Goal: Task Accomplishment & Management: Manage account settings

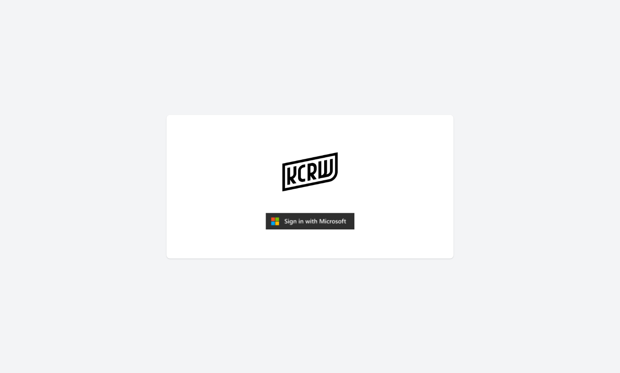
click at [307, 218] on img "submit" at bounding box center [310, 221] width 89 height 17
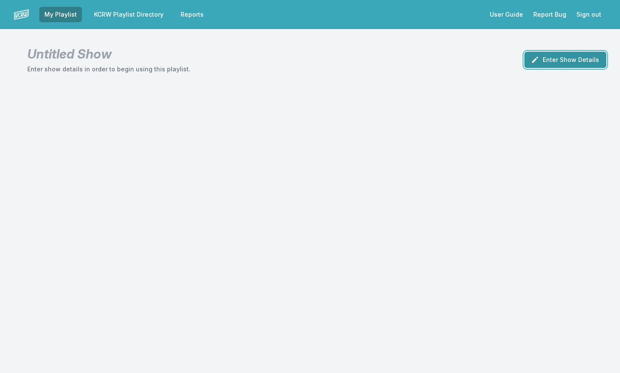
click at [548, 63] on button "Enter Show Details" at bounding box center [566, 60] width 82 height 16
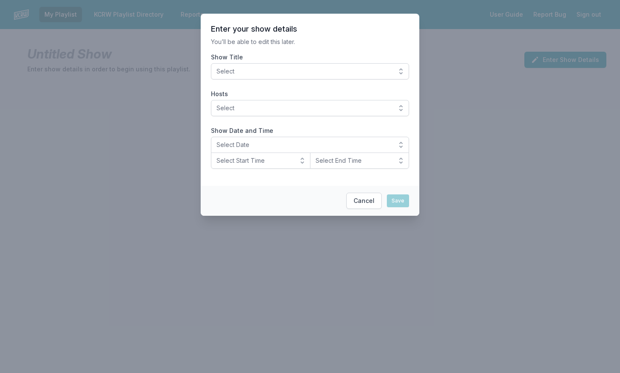
click at [403, 70] on button "Select" at bounding box center [310, 71] width 198 height 16
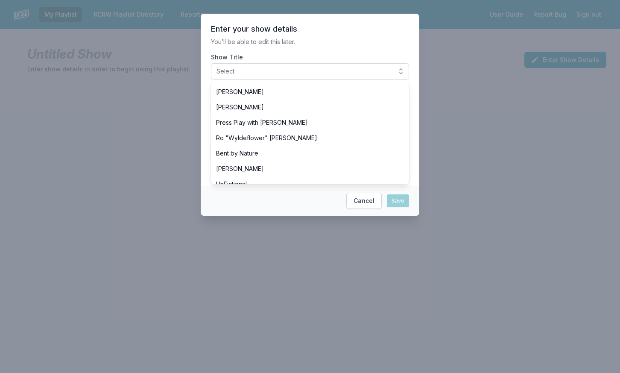
scroll to position [247, 0]
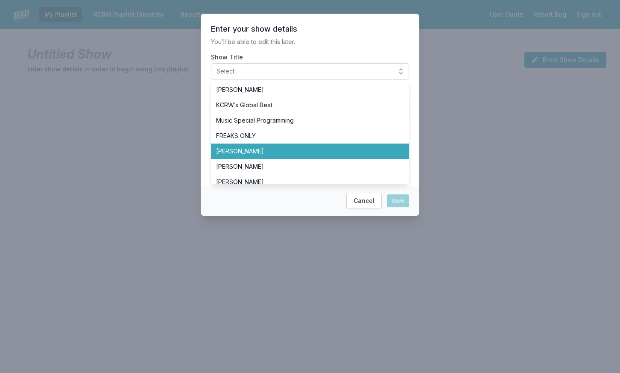
click at [390, 148] on li "[PERSON_NAME]" at bounding box center [310, 151] width 198 height 15
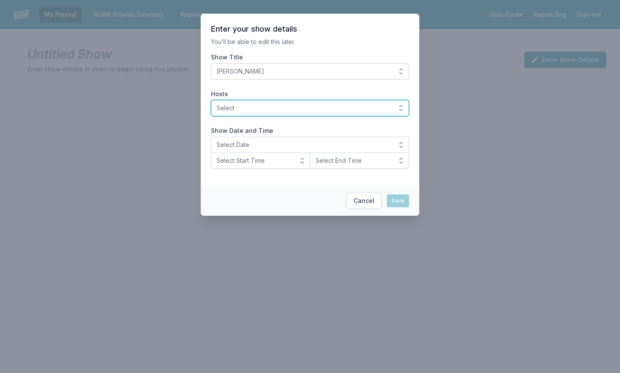
click at [397, 110] on button "Select" at bounding box center [310, 108] width 198 height 16
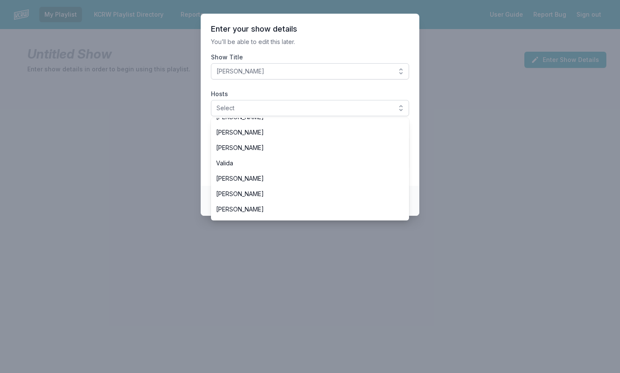
scroll to position [261, 0]
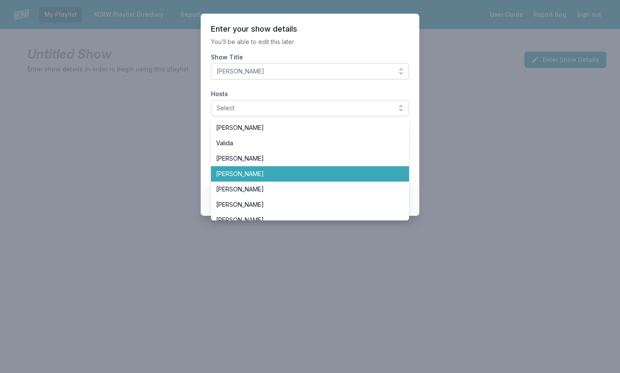
click at [398, 174] on li "[PERSON_NAME]" at bounding box center [310, 173] width 198 height 15
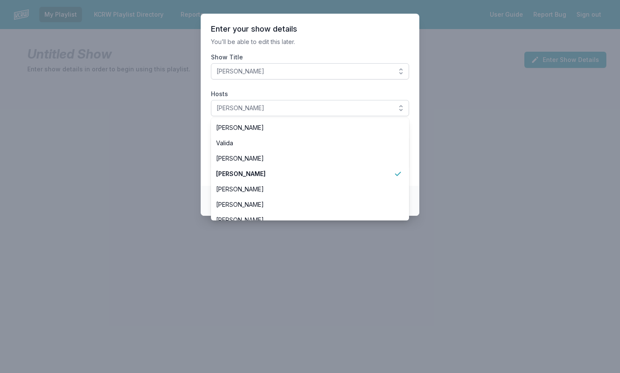
click at [414, 187] on footer "Cancel Save" at bounding box center [310, 201] width 219 height 30
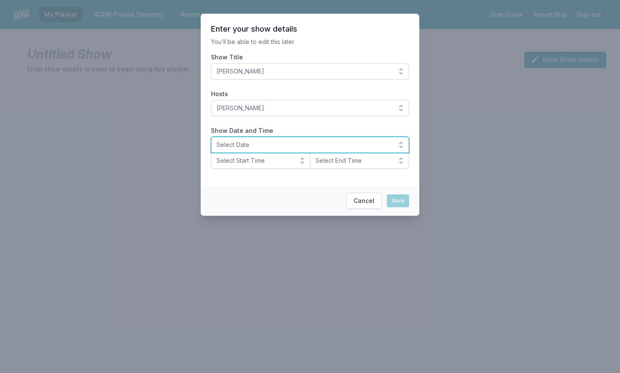
click at [388, 145] on span "Select Date" at bounding box center [304, 145] width 175 height 9
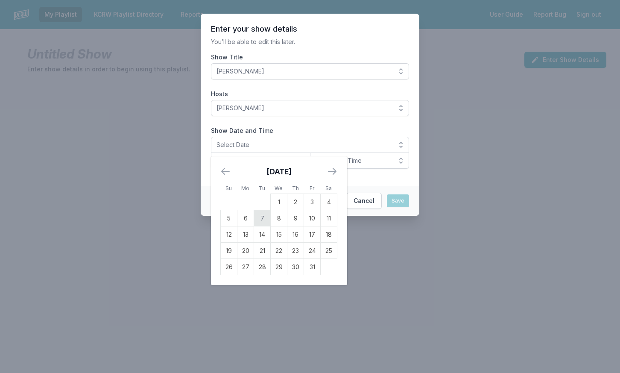
click at [264, 219] on td "7" at bounding box center [262, 218] width 17 height 16
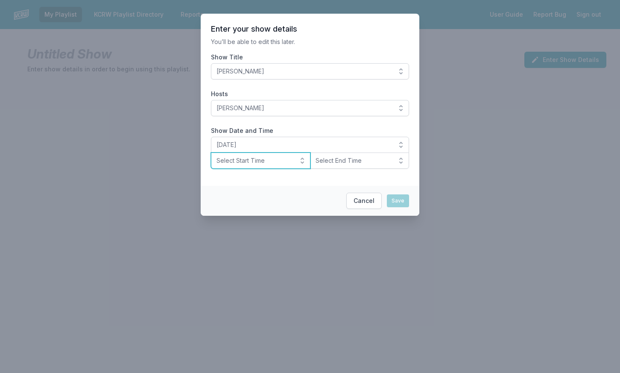
click at [293, 163] on span "Select Start Time" at bounding box center [255, 160] width 76 height 9
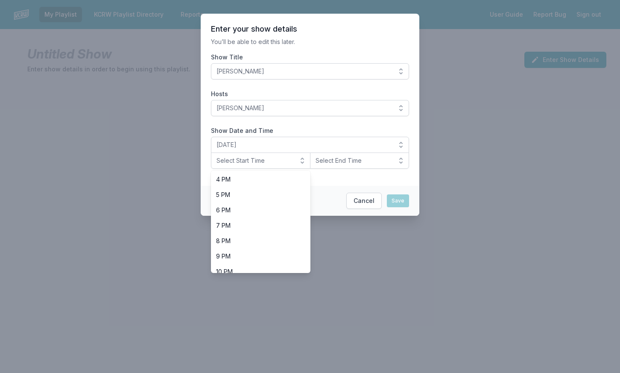
scroll to position [268, 0]
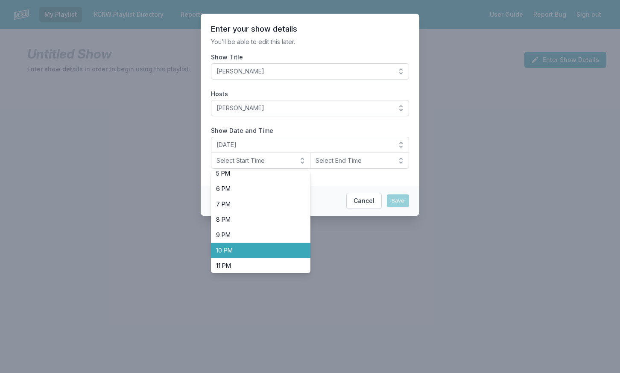
click at [302, 257] on li "10 PM" at bounding box center [261, 250] width 100 height 15
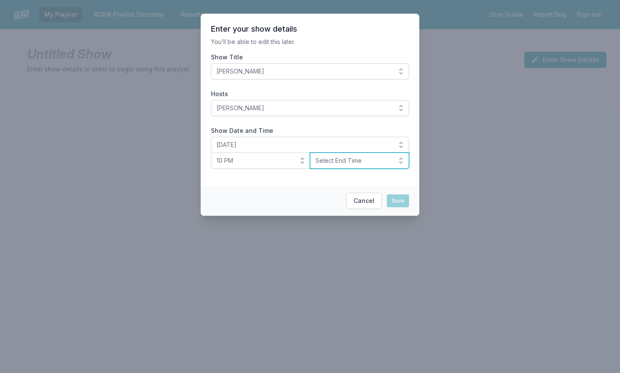
click at [347, 164] on span "Select End Time" at bounding box center [354, 160] width 76 height 9
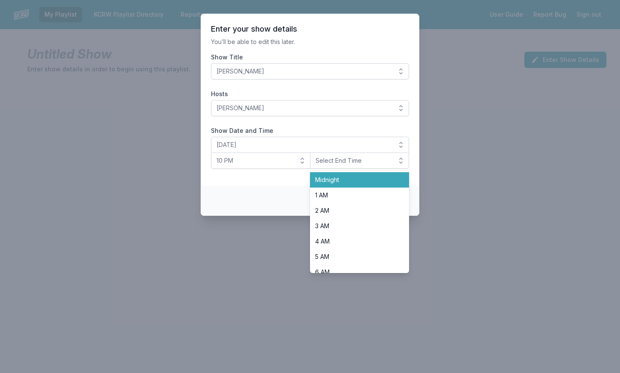
click at [349, 176] on span "Midnight" at bounding box center [354, 180] width 79 height 9
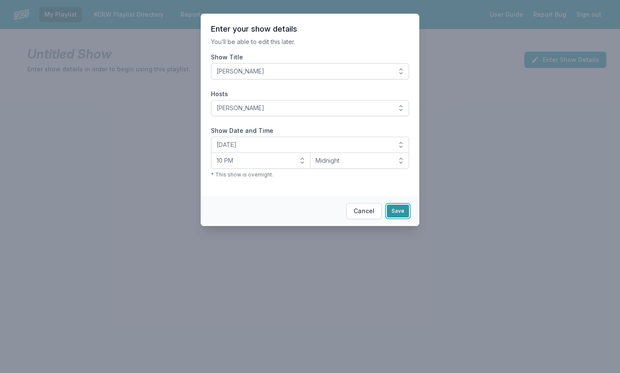
click at [397, 214] on button "Save" at bounding box center [398, 211] width 22 height 13
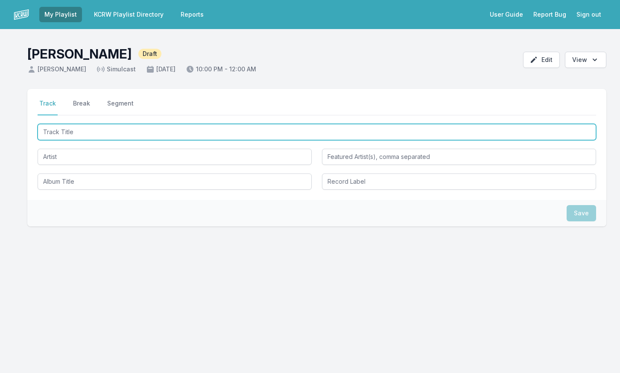
click at [80, 132] on input "Track Title" at bounding box center [317, 132] width 559 height 16
type input "No Ends No Beginnings"
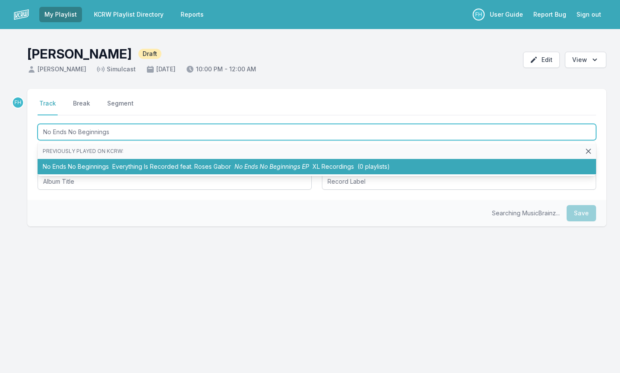
click at [88, 164] on li "No Ends No Beginnings Everything Is Recorded feat. Roses Gabor No Ends No Begin…" at bounding box center [317, 166] width 559 height 15
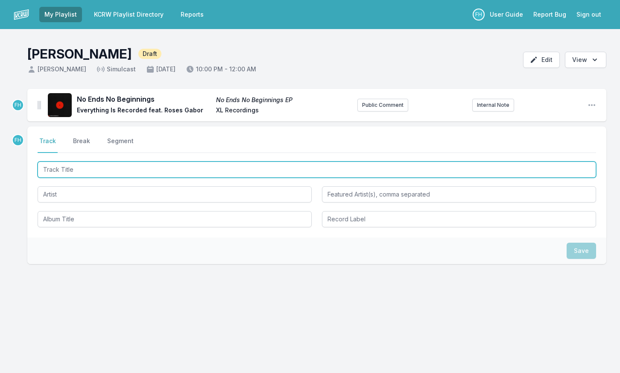
click at [98, 167] on input "Track Title" at bounding box center [317, 169] width 559 height 16
type input "Something to Let Go Of"
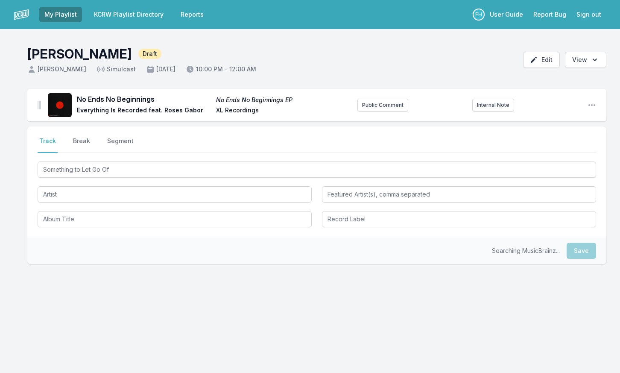
drag, startPoint x: 83, startPoint y: 183, endPoint x: 83, endPoint y: 193, distance: 9.8
click at [83, 184] on div "Something to Let Go Of" at bounding box center [317, 193] width 559 height 67
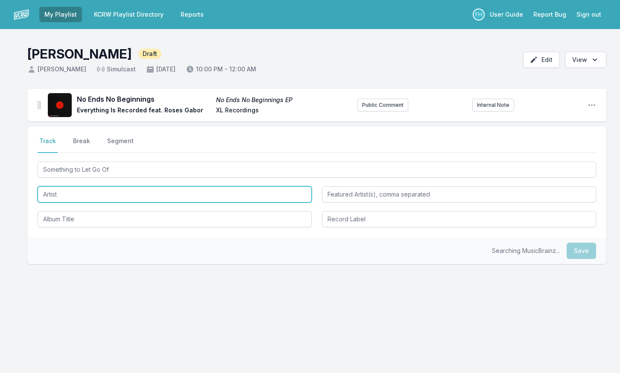
click at [83, 193] on input "Artist" at bounding box center [175, 194] width 274 height 16
type input "[PERSON_NAME] & The Sunsets"
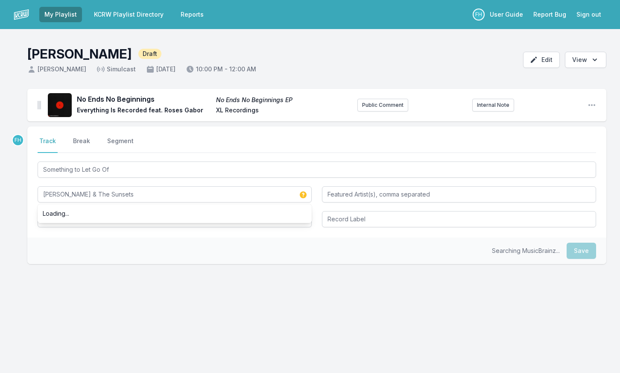
click at [85, 240] on div "Searching MusicBrainz... Save" at bounding box center [316, 250] width 579 height 26
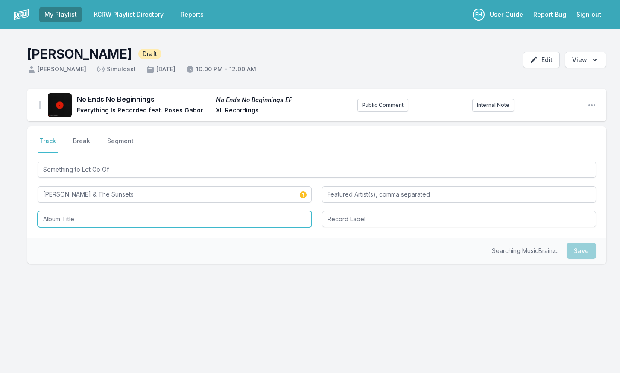
click at [84, 214] on input "Album Title" at bounding box center [175, 219] width 274 height 16
drag, startPoint x: 116, startPoint y: 221, endPoint x: -32, endPoint y: 220, distance: 147.4
click at [0, 220] on html "My Playlist KCRW Playlist Directory Reports FH User Guide Report Bug Sign out […" at bounding box center [310, 186] width 620 height 373
type input "The Diving Kind"
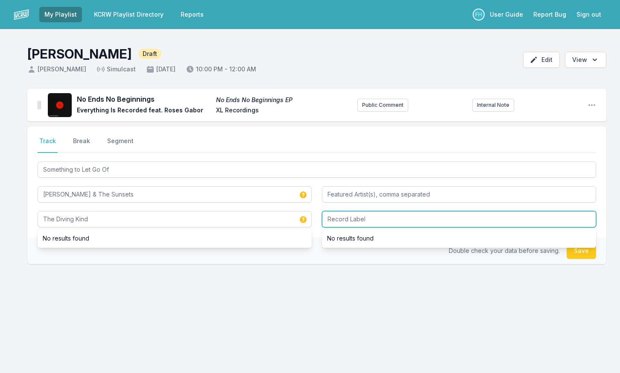
click at [359, 214] on input "Record Label" at bounding box center [459, 219] width 274 height 16
type input "Tunnel Records"
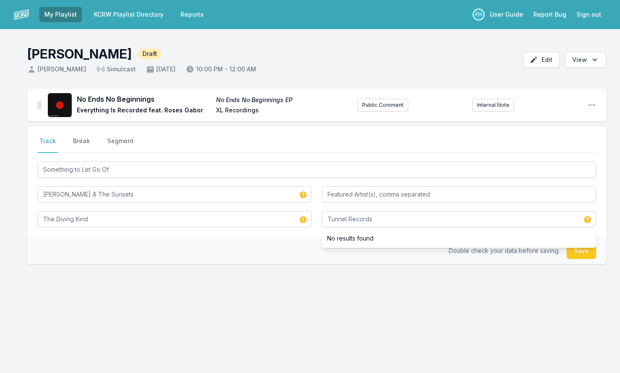
drag, startPoint x: 287, startPoint y: 258, endPoint x: 535, endPoint y: 248, distance: 248.3
click at [289, 257] on div "Double check your data before saving. Save" at bounding box center [316, 250] width 579 height 26
click at [583, 249] on button "Save" at bounding box center [581, 251] width 29 height 16
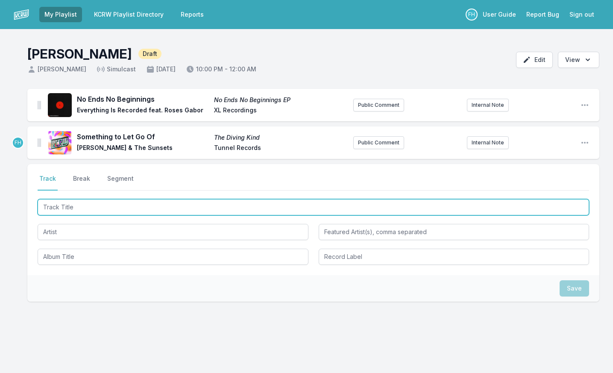
click at [85, 203] on input "Track Title" at bounding box center [313, 207] width 551 height 16
type input "Livin' My Truth"
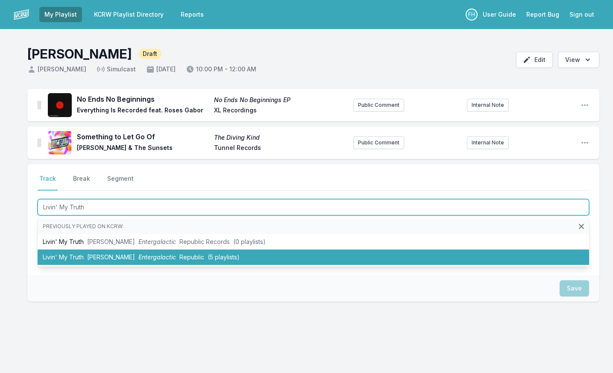
click at [138, 255] on span "Entergalactic" at bounding box center [157, 256] width 38 height 7
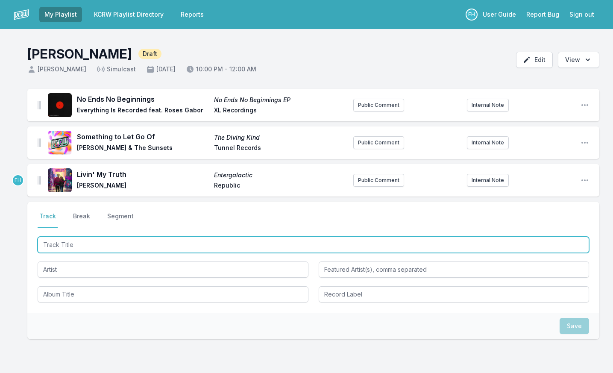
click at [109, 239] on input "Track Title" at bounding box center [313, 245] width 551 height 16
type input "Broken Record"
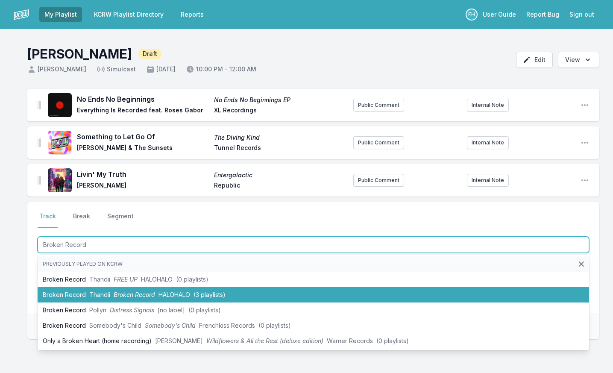
drag, startPoint x: 94, startPoint y: 278, endPoint x: 94, endPoint y: 293, distance: 14.5
click at [94, 293] on ul "Previously played on KCRW: Broken Record Thandii FREE UP HALOHALO (0 playlists)…" at bounding box center [313, 303] width 551 height 96
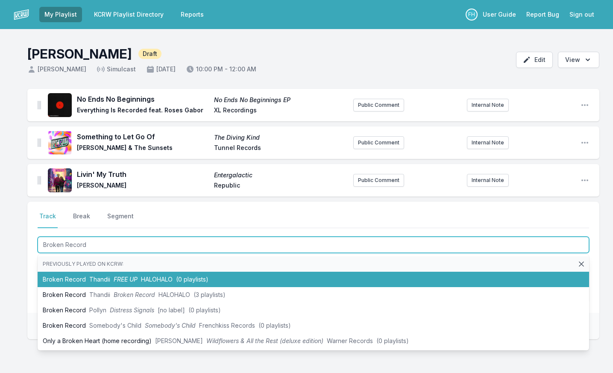
click at [94, 287] on li "Broken Record Thandii FREE UP HALOHALO (0 playlists)" at bounding box center [313, 279] width 551 height 15
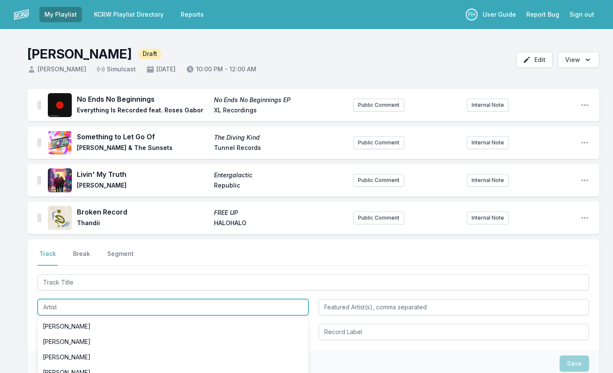
click at [91, 301] on input "Artist" at bounding box center [173, 307] width 271 height 16
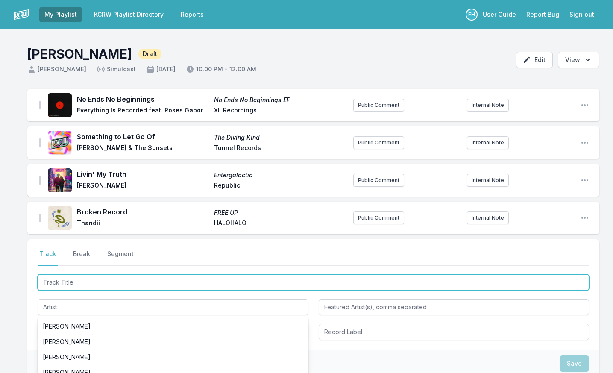
click at [84, 283] on input "Track Title" at bounding box center [313, 282] width 551 height 16
type input "no future"
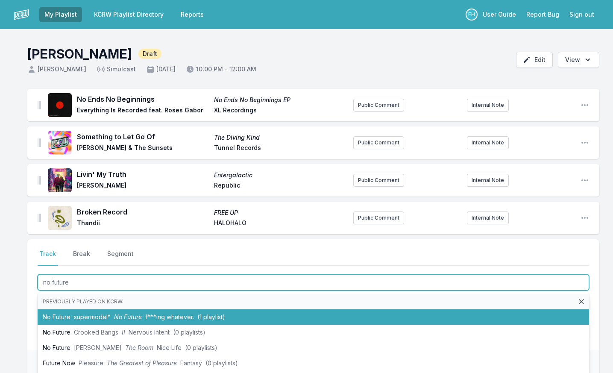
click at [68, 311] on li "No Future supermodel* No Future f***ing whatever. (1 playlist)" at bounding box center [313, 316] width 551 height 15
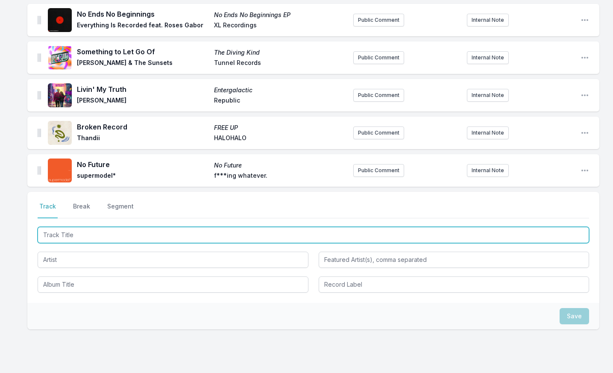
scroll to position [85, 0]
click at [73, 238] on input "Track Title" at bounding box center [313, 234] width 551 height 16
type input "No Juego"
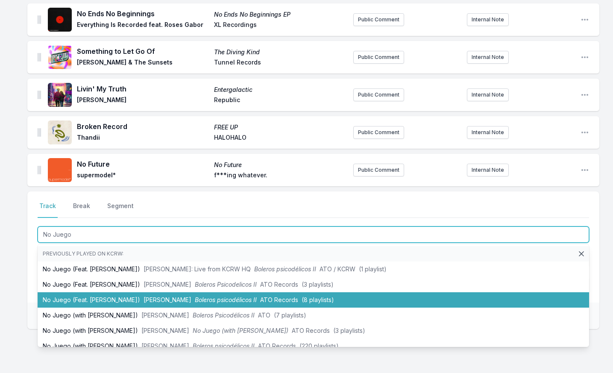
click at [89, 298] on li "No Juego (Feat. [PERSON_NAME]) [PERSON_NAME] Boleros psicodélicos II ATO Record…" at bounding box center [313, 299] width 551 height 15
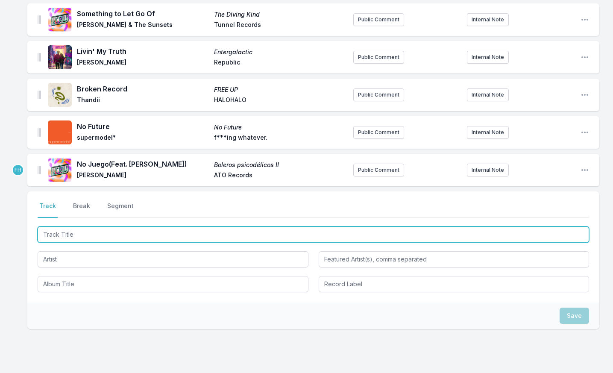
click at [93, 239] on input "Track Title" at bounding box center [313, 234] width 551 height 16
type input "Shy Girl"
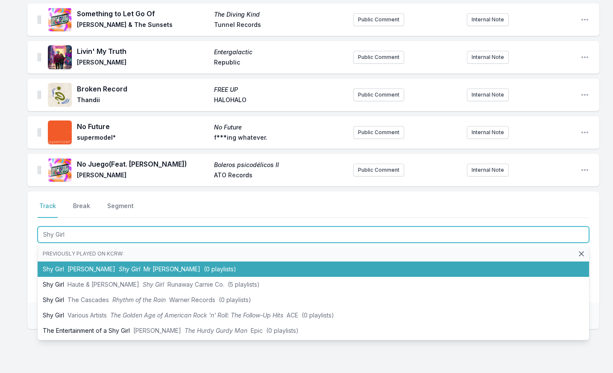
click at [93, 263] on li "Shy Girl [PERSON_NAME] Shy Girl Mr [PERSON_NAME] (0 playlists)" at bounding box center [313, 268] width 551 height 15
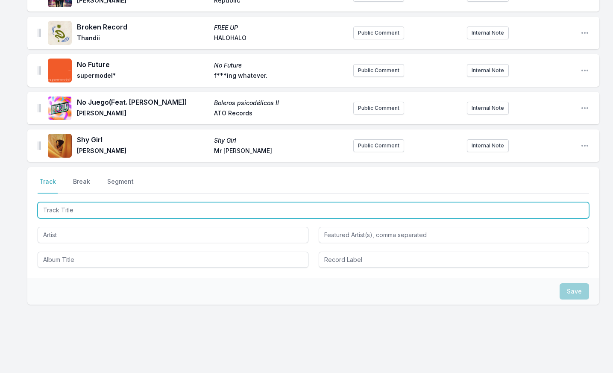
scroll to position [199, 0]
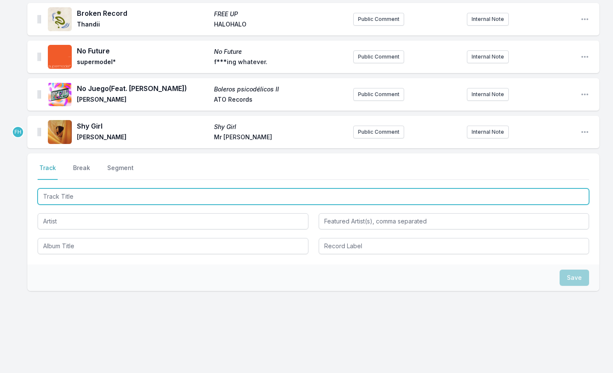
click at [91, 197] on input "Track Title" at bounding box center [313, 196] width 551 height 16
type input "50/50"
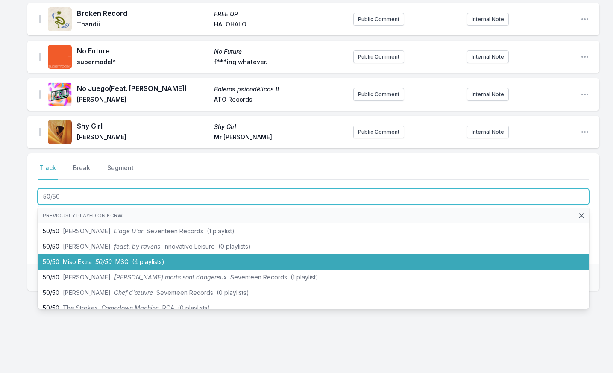
click at [94, 255] on li "50/50 Miso Extra 50/50 MSG (4 playlists)" at bounding box center [313, 261] width 551 height 15
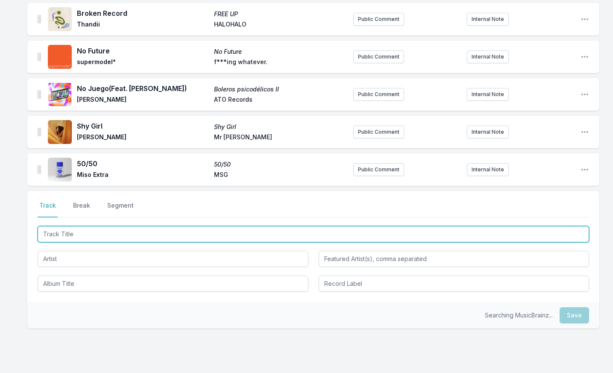
scroll to position [236, 0]
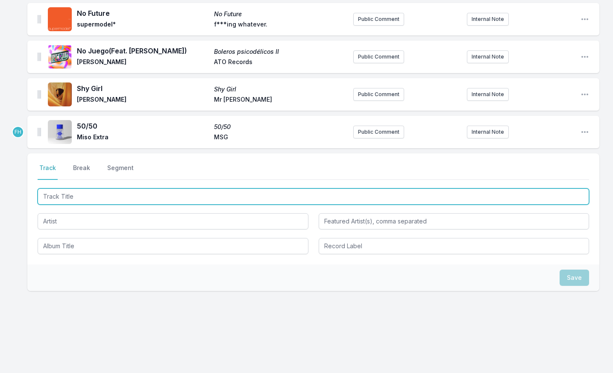
click at [88, 195] on input "Track Title" at bounding box center [313, 196] width 551 height 16
type input "joy"
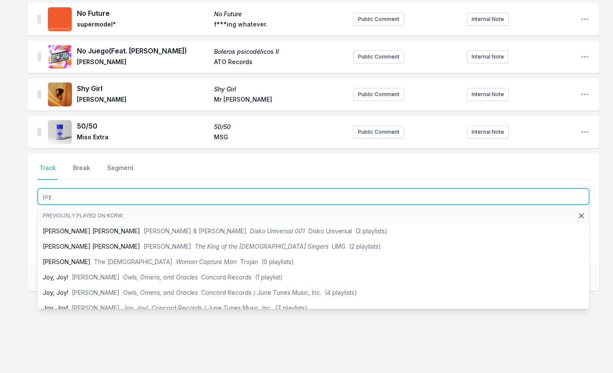
drag, startPoint x: 56, startPoint y: 196, endPoint x: 20, endPoint y: 195, distance: 35.5
click at [20, 195] on div "No Ends No Beginnings No Ends No Beginnings EP Everything Is Recorded feat. Ros…" at bounding box center [306, 113] width 613 height 520
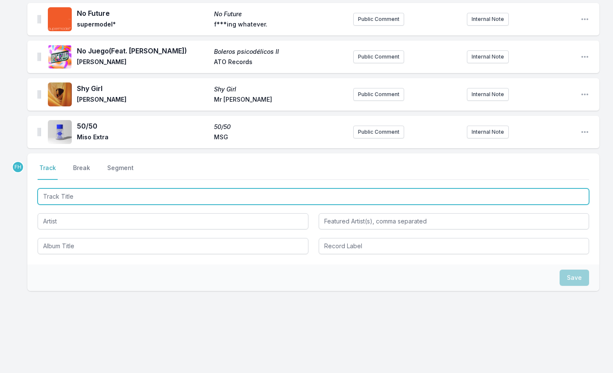
paste input "jöy"
type input "jöy"
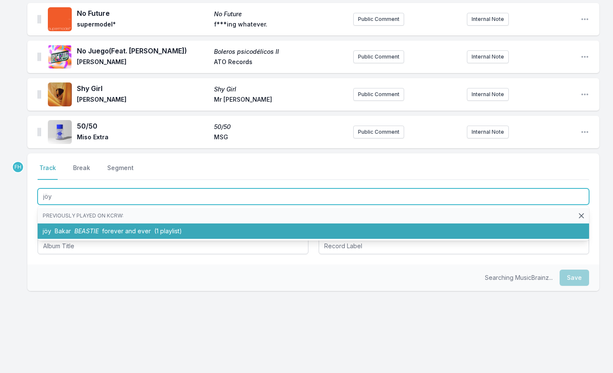
click at [82, 226] on li "[PERSON_NAME] BEASTIE forever and ever (1 playlist)" at bounding box center [313, 230] width 551 height 15
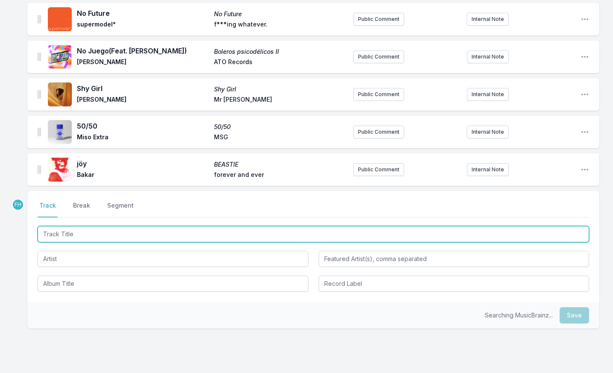
scroll to position [274, 0]
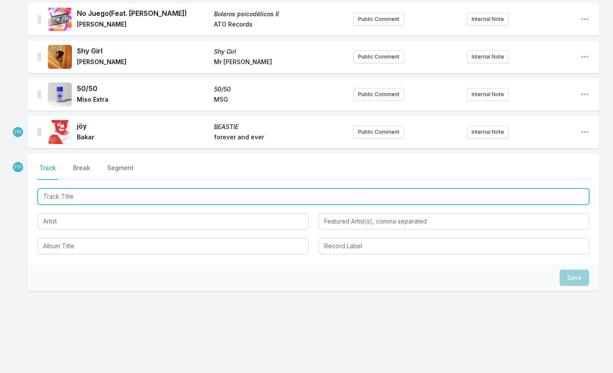
click at [83, 201] on input "Track Title" at bounding box center [313, 196] width 551 height 16
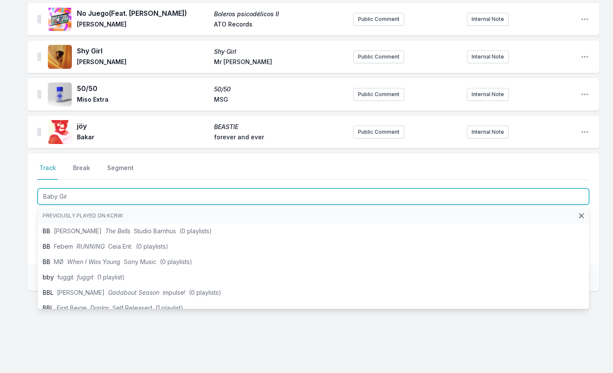
type input "Baby Girl"
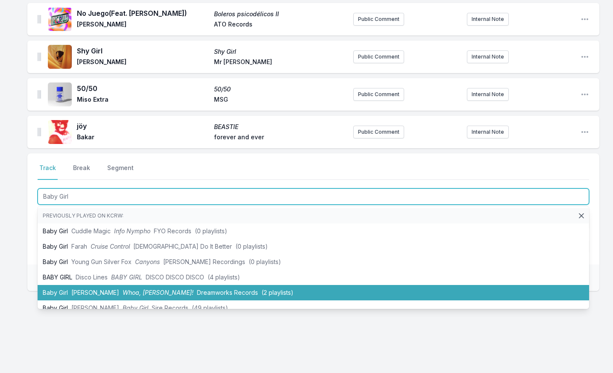
click at [67, 285] on li "Baby Girl [PERSON_NAME] Whoa, [PERSON_NAME]! Dreamworks Records (2 playlists)" at bounding box center [313, 292] width 551 height 15
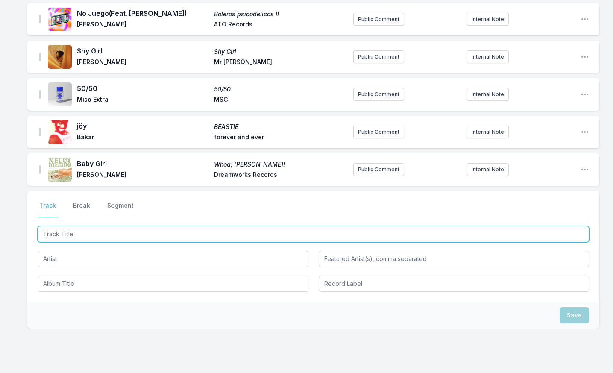
scroll to position [311, 0]
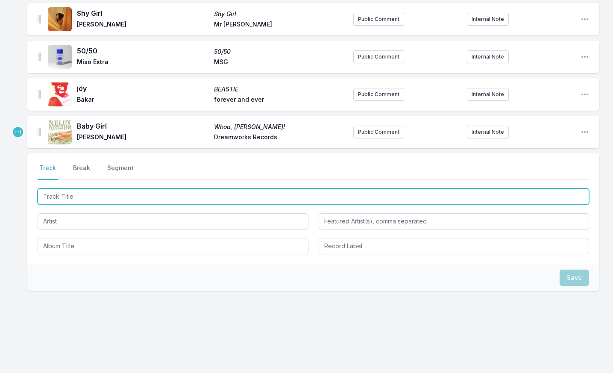
click at [74, 198] on input "Track Title" at bounding box center [313, 196] width 551 height 16
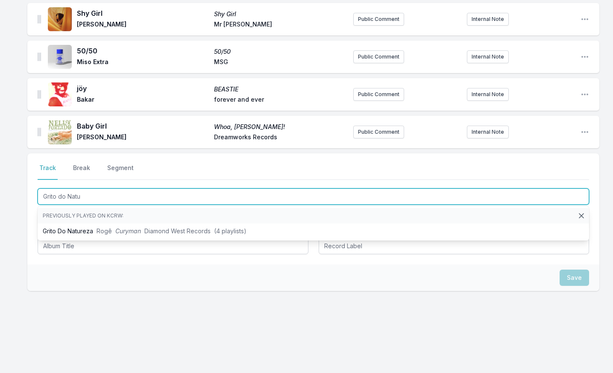
type input "Grito do Natur"
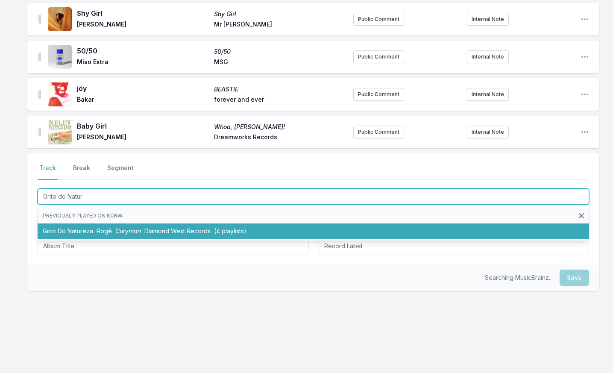
click at [89, 226] on li "Grito Do Natureza Rogê Curyman Diamond West Records (4 playlists)" at bounding box center [313, 230] width 551 height 15
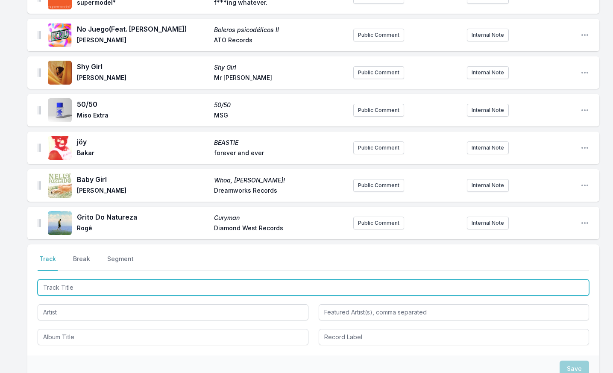
scroll to position [349, 0]
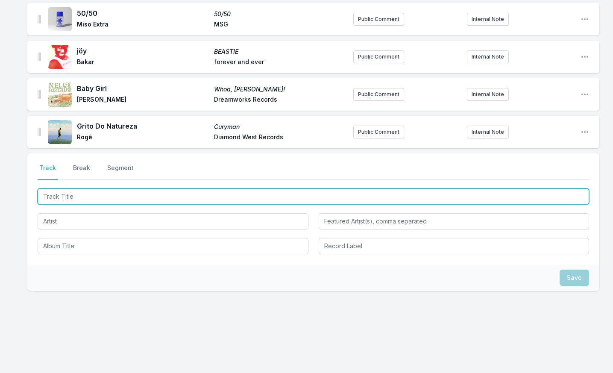
click at [99, 197] on input "Track Title" at bounding box center [313, 196] width 551 height 16
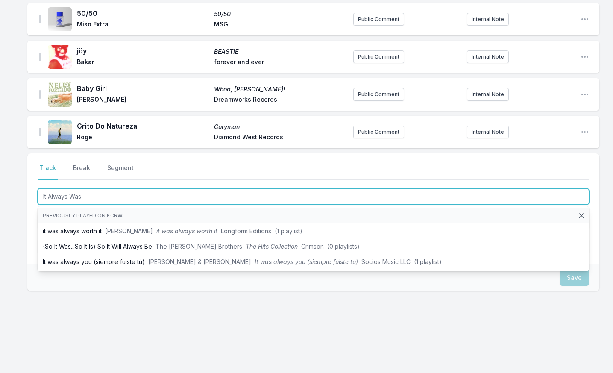
type input "It Always Was"
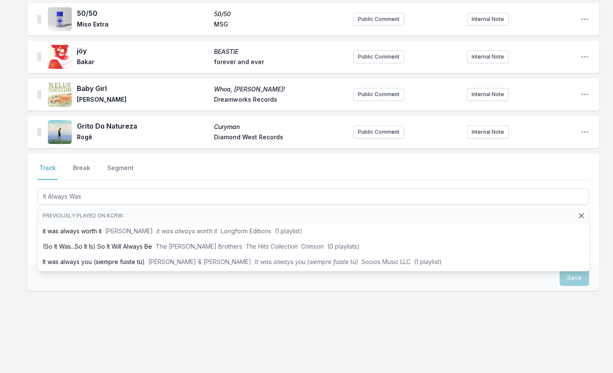
drag, startPoint x: 28, startPoint y: 238, endPoint x: 60, endPoint y: 230, distance: 33.0
click at [29, 238] on div "Select a tab Track Break Segment Track Break Segment It Always Was Previously p…" at bounding box center [313, 208] width 572 height 111
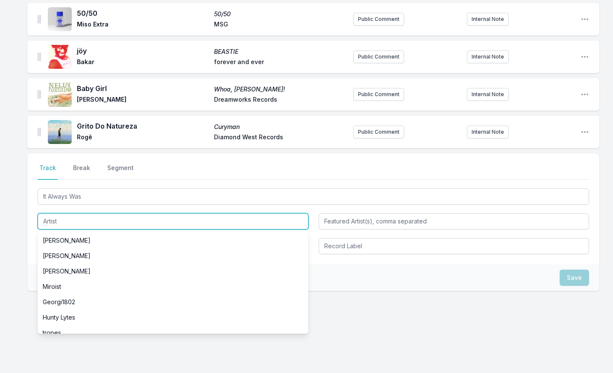
click at [68, 227] on input "Artist" at bounding box center [173, 221] width 271 height 16
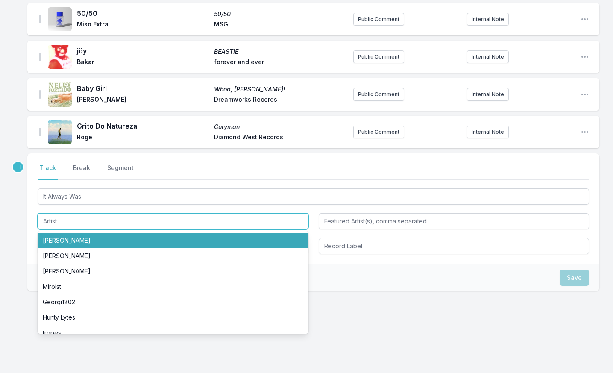
click at [82, 236] on li "[PERSON_NAME]" at bounding box center [173, 240] width 271 height 15
type input "[PERSON_NAME]"
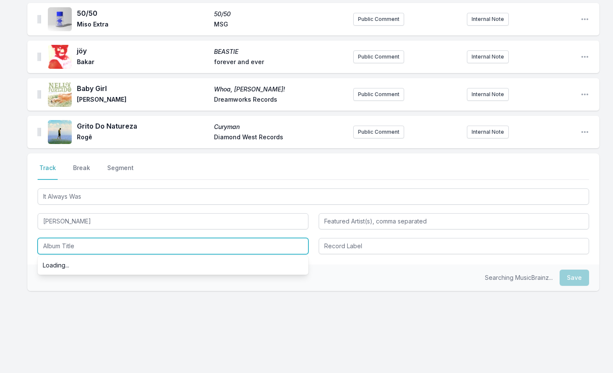
click at [83, 250] on input "Album Title" at bounding box center [173, 246] width 271 height 16
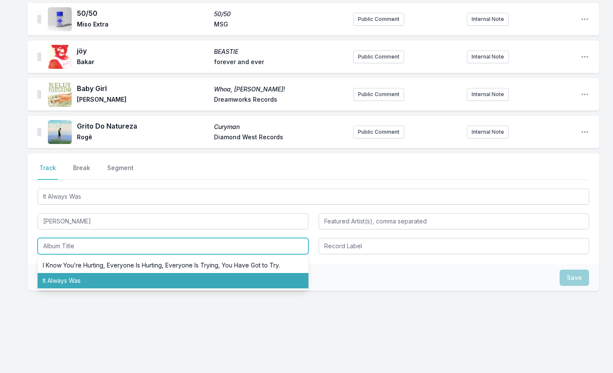
click at [82, 275] on li "It Always Was" at bounding box center [173, 280] width 271 height 15
type input "It Always Was"
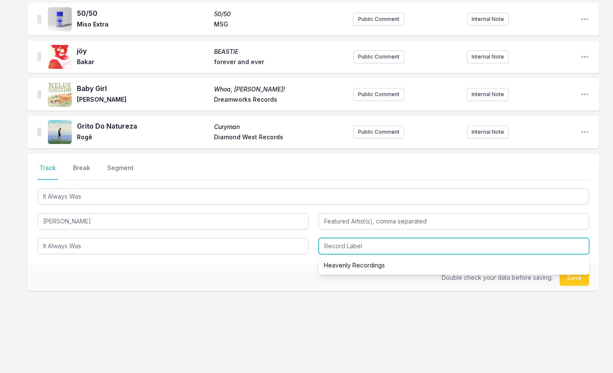
click at [404, 246] on input "Record Label" at bounding box center [454, 246] width 271 height 16
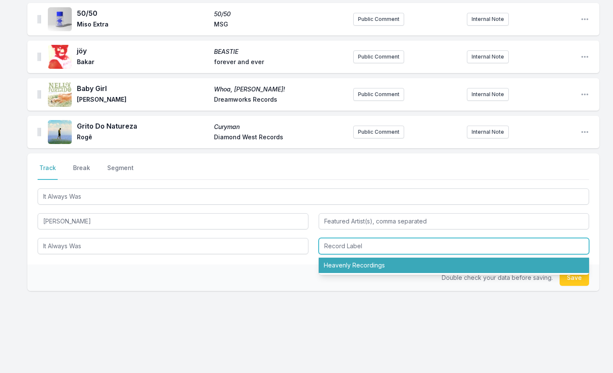
click at [379, 270] on li "Heavenly Recordings" at bounding box center [454, 265] width 271 height 15
type input "Heavenly Recordings"
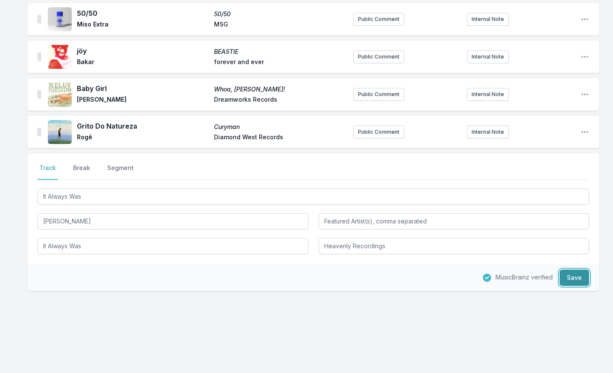
click at [577, 275] on button "Save" at bounding box center [574, 278] width 29 height 16
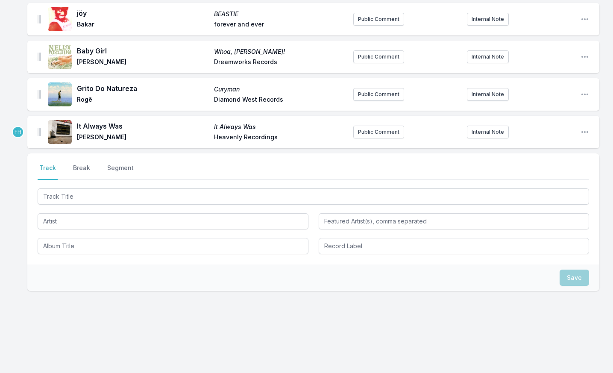
click at [79, 208] on div at bounding box center [313, 220] width 551 height 67
click at [79, 205] on div at bounding box center [313, 220] width 551 height 67
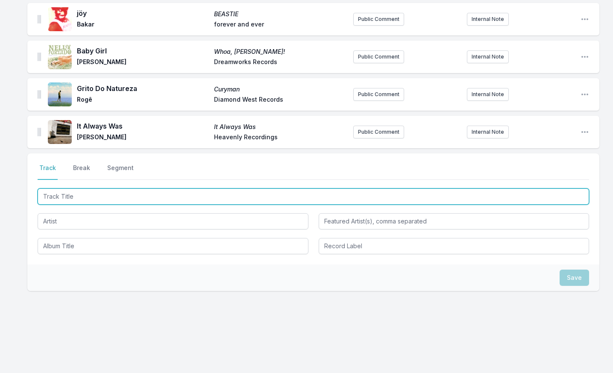
click at [88, 198] on input "Track Title" at bounding box center [313, 196] width 551 height 16
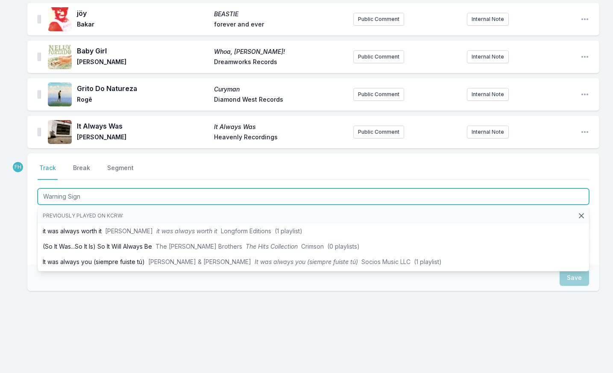
type input "Warning Signs"
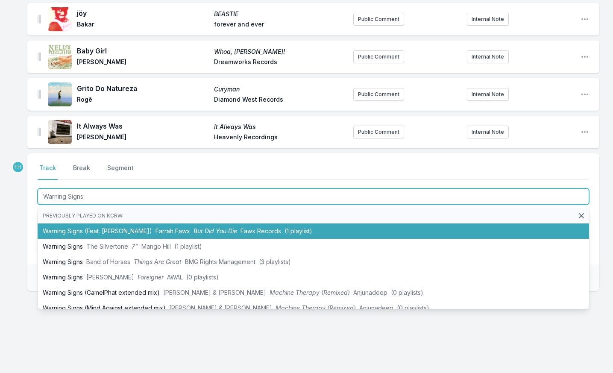
click at [91, 227] on li "Warning Signs (Feat. [PERSON_NAME]) [PERSON_NAME] Fawx But Did You Die Fawx Rec…" at bounding box center [313, 230] width 551 height 15
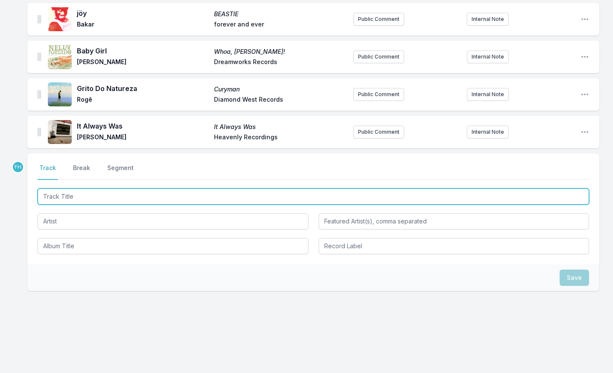
scroll to position [424, 0]
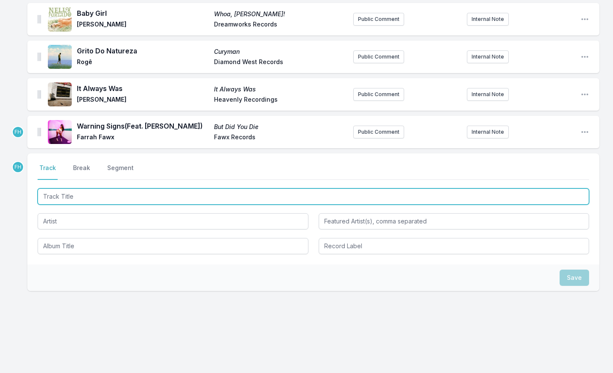
click at [93, 199] on input "Track Title" at bounding box center [313, 196] width 551 height 16
type input "KeepHer"
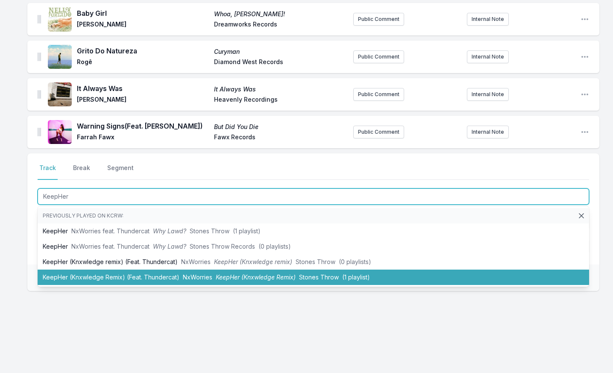
click at [82, 274] on li "KeepHer (Knxwledge Remix) (Feat. Thundercat) NxWorries KeepHer (Knxwledge Remix…" at bounding box center [313, 277] width 551 height 15
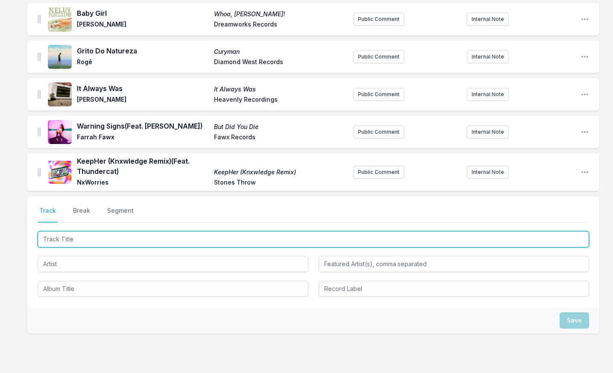
scroll to position [467, 0]
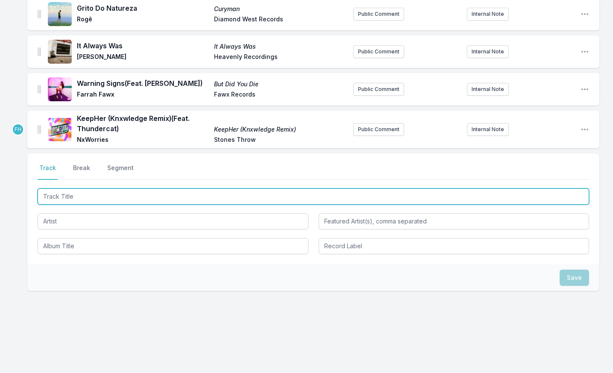
click at [74, 201] on input "Track Title" at bounding box center [313, 196] width 551 height 16
type input "Still See Love"
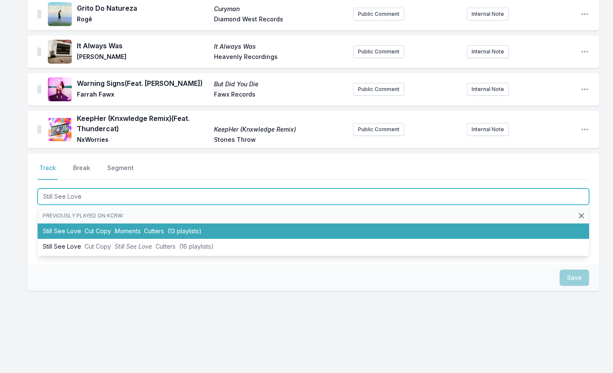
click at [84, 231] on li "Still See Love Cut Copy Moments Cutters (13 playlists)" at bounding box center [313, 230] width 551 height 15
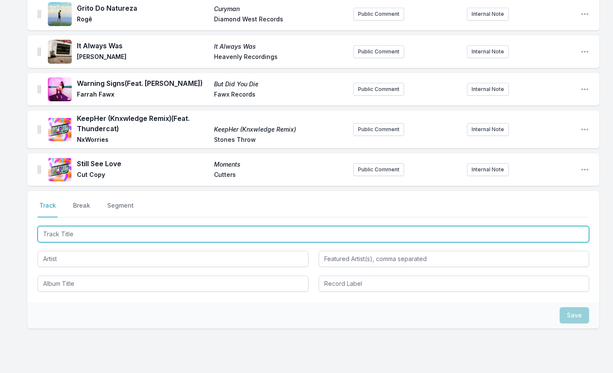
scroll to position [504, 0]
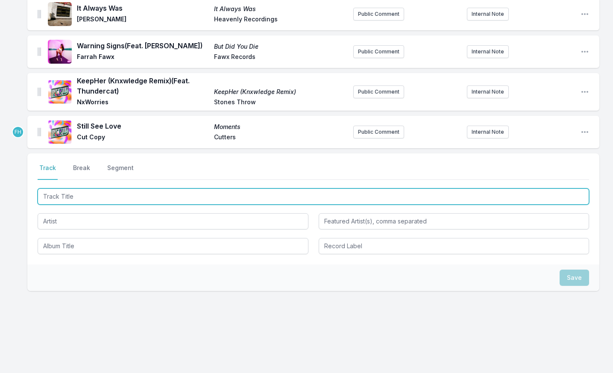
click at [83, 194] on input "Track Title" at bounding box center [313, 196] width 551 height 16
type input "Memory Ritual"
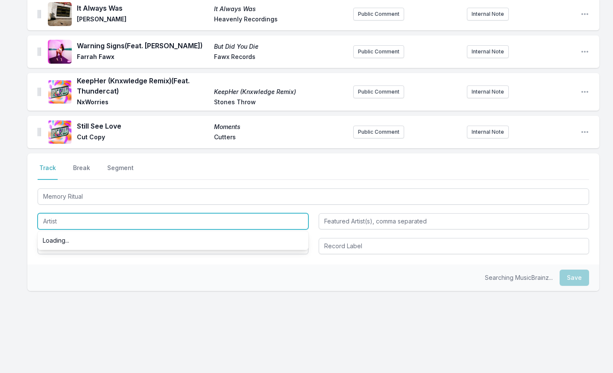
click at [78, 219] on input "Artist" at bounding box center [173, 221] width 271 height 16
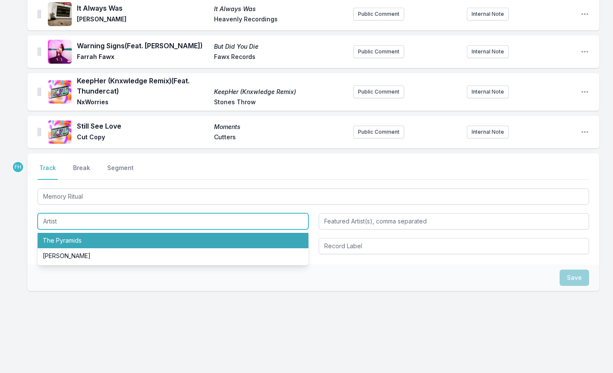
click at [77, 234] on li "The Pyramids" at bounding box center [173, 240] width 271 height 15
type input "The Pyramids"
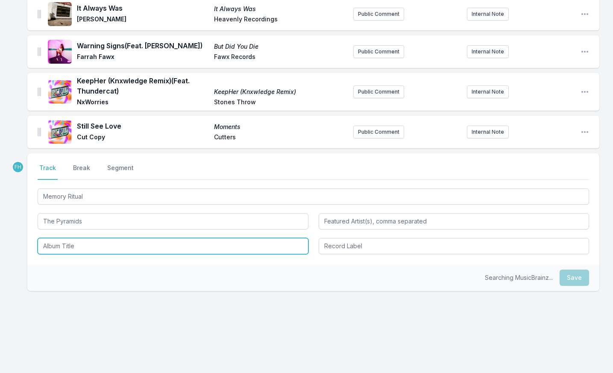
click at [77, 242] on input "Album Title" at bounding box center [173, 246] width 271 height 16
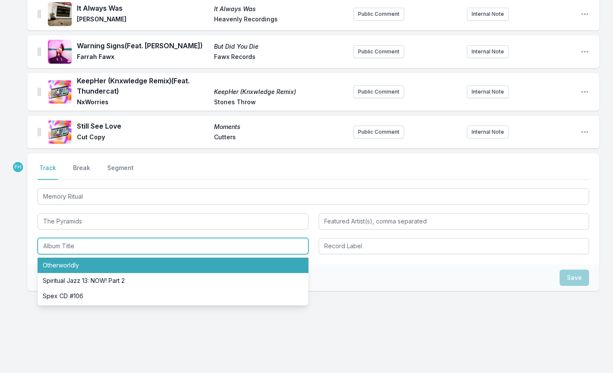
click at [73, 262] on li "Otherworldly" at bounding box center [173, 265] width 271 height 15
type input "Otherworldly"
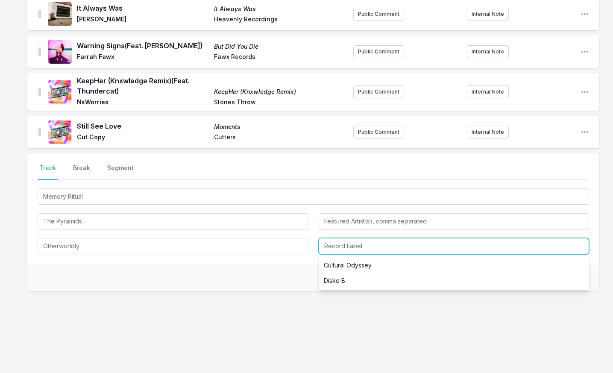
click at [347, 245] on input "Record Label" at bounding box center [454, 246] width 271 height 16
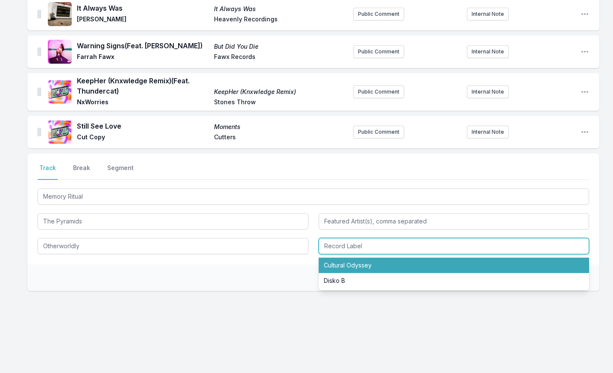
click at [349, 263] on li "Cultural Odyssey" at bounding box center [454, 265] width 271 height 15
type input "Cultural Odyssey"
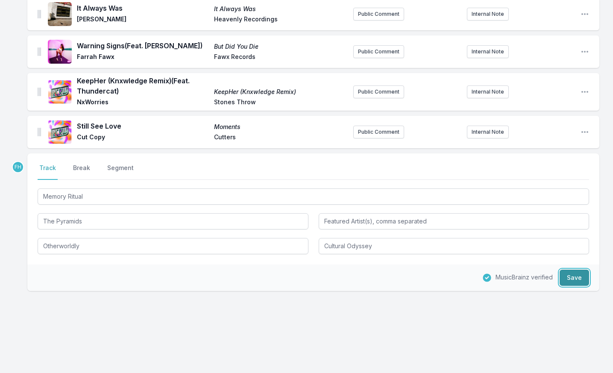
click at [571, 275] on button "Save" at bounding box center [574, 278] width 29 height 16
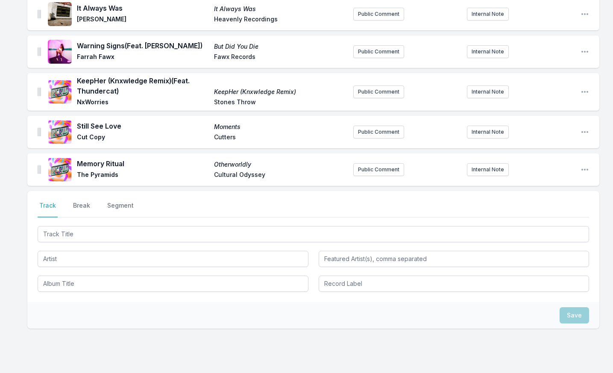
scroll to position [542, 0]
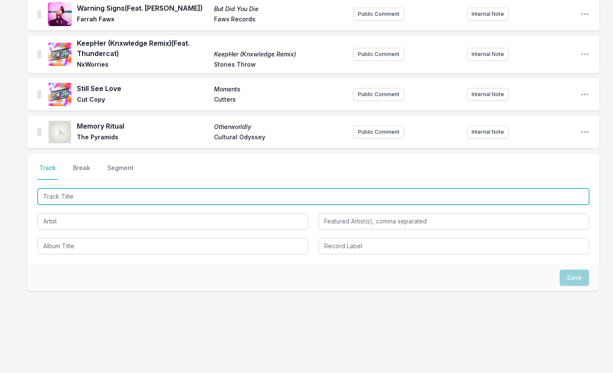
click at [117, 197] on input "Track Title" at bounding box center [313, 196] width 551 height 16
type input "Shop Boy"
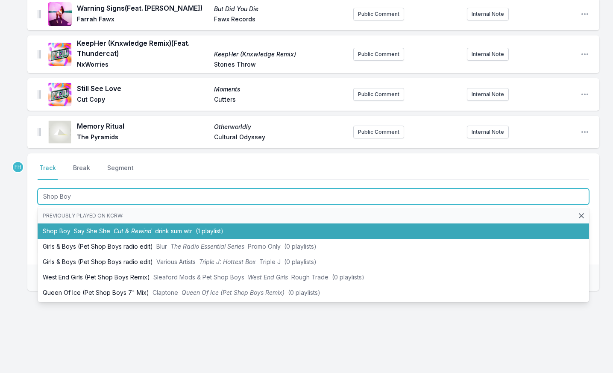
click at [105, 228] on span "Say She She" at bounding box center [92, 230] width 36 height 7
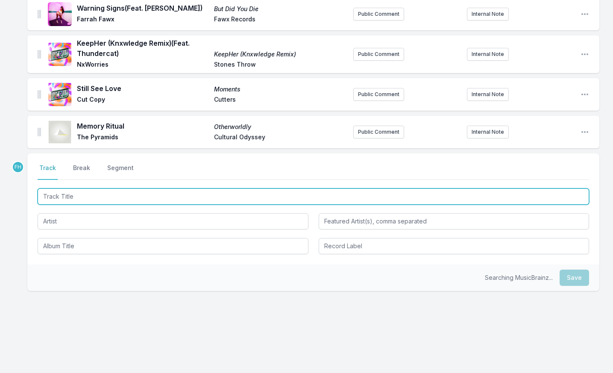
scroll to position [580, 0]
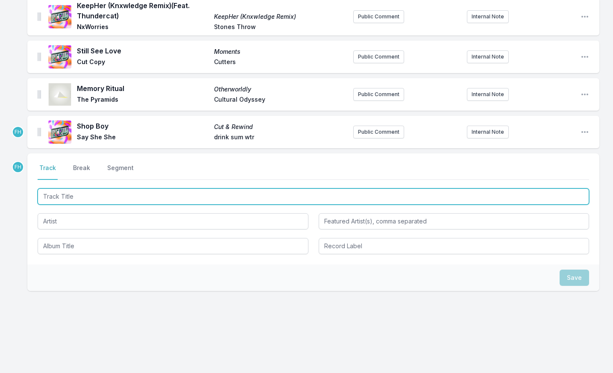
click at [97, 196] on input "Track Title" at bounding box center [313, 196] width 551 height 16
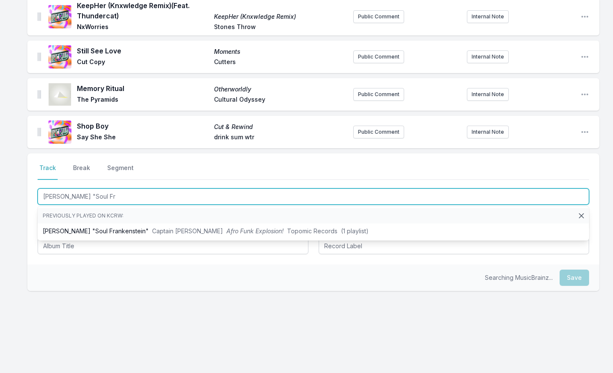
type input "[PERSON_NAME] "Soul Fra"
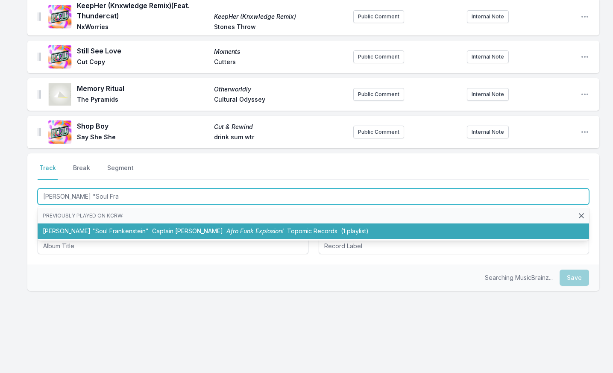
click at [108, 224] on li "[PERSON_NAME] "Soul Frankenstein" Captain [PERSON_NAME] Afro Funk Explosion! To…" at bounding box center [313, 230] width 551 height 15
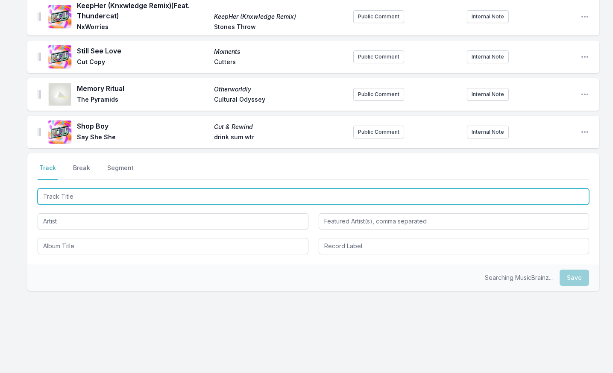
scroll to position [617, 0]
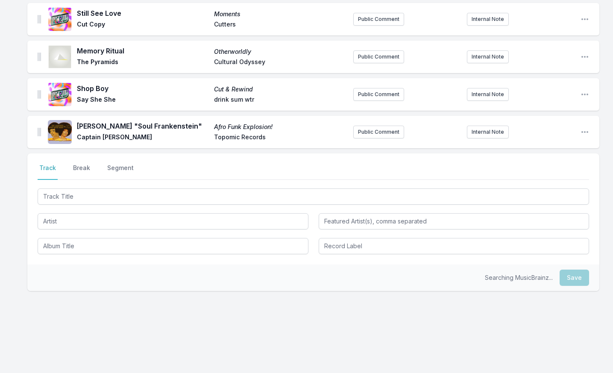
click at [82, 205] on div at bounding box center [313, 220] width 551 height 67
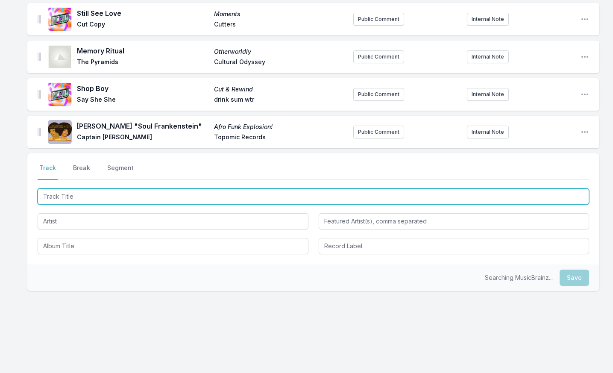
click at [81, 196] on input "Track Title" at bounding box center [313, 196] width 551 height 16
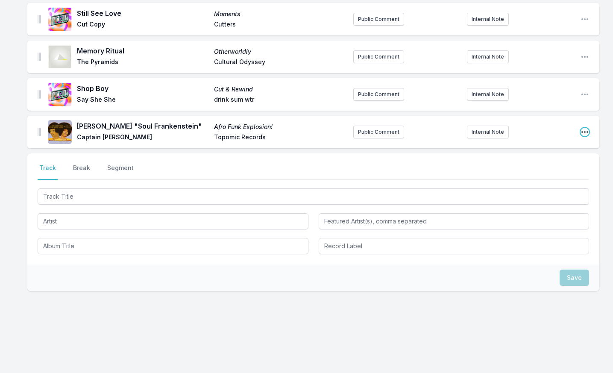
click at [584, 133] on icon "Open playlist item options" at bounding box center [584, 132] width 9 height 9
drag, startPoint x: 557, startPoint y: 147, endPoint x: 525, endPoint y: 138, distance: 33.4
click at [557, 147] on button "Edit Track Details" at bounding box center [541, 148] width 96 height 15
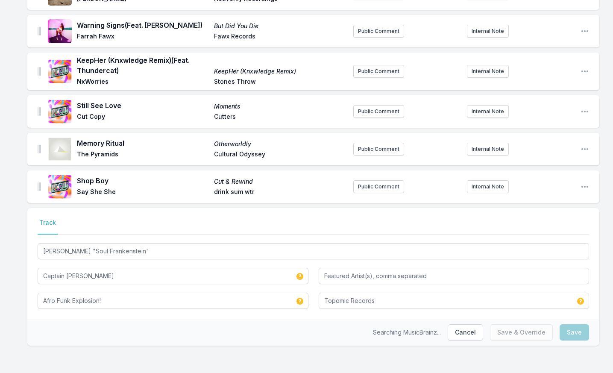
scroll to position [525, 0]
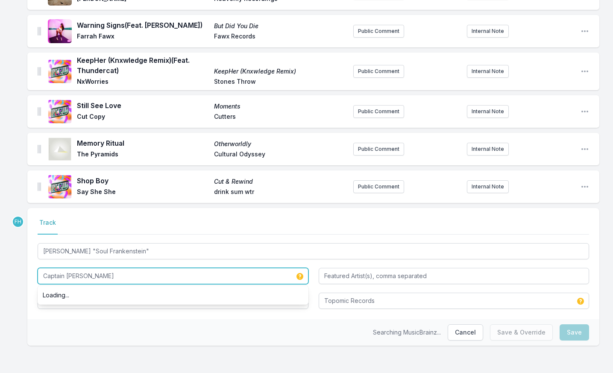
drag, startPoint x: 81, startPoint y: 275, endPoint x: 22, endPoint y: 278, distance: 59.4
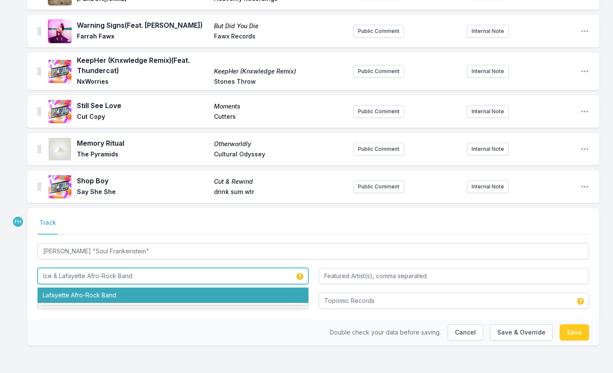
type input "Ice & Lafayette Afro-Rock Band"
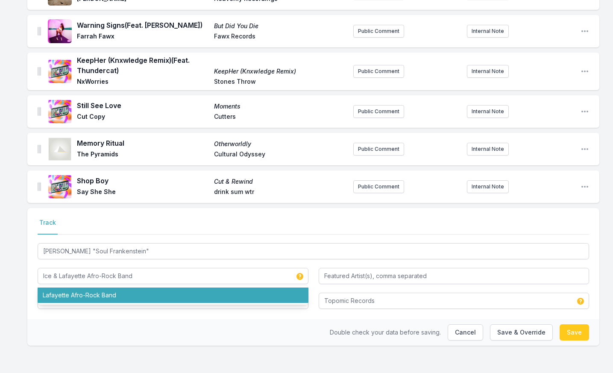
click at [92, 326] on div "Double check your data before saving. Cancel Save & Override Save" at bounding box center [313, 332] width 572 height 26
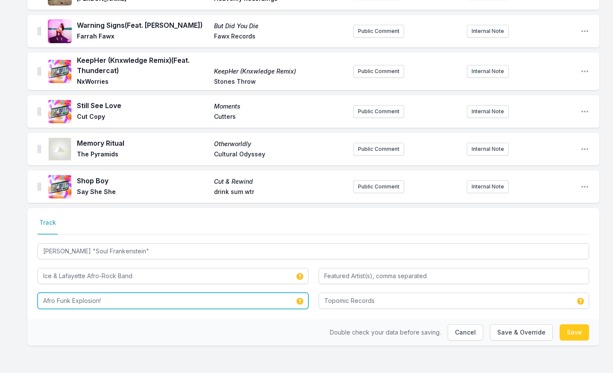
click at [96, 304] on input "Afro Funk Explosion!" at bounding box center [173, 301] width 271 height 16
drag, startPoint x: 102, startPoint y: 301, endPoint x: 28, endPoint y: 291, distance: 74.5
click at [28, 291] on div "Select a tab Track Track [PERSON_NAME] "Soul Frankenstein" Ice & Lafayette Afro…" at bounding box center [313, 263] width 572 height 111
type input "Disco Frankenstein"
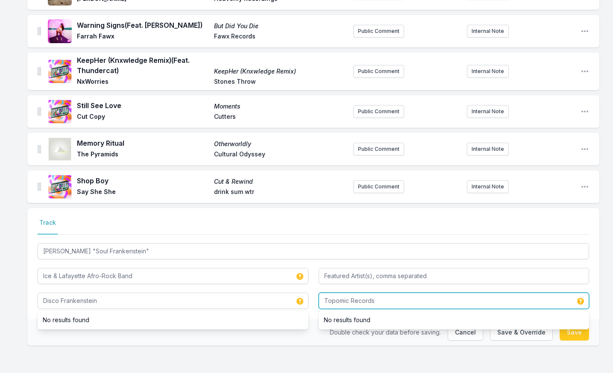
drag, startPoint x: 392, startPoint y: 307, endPoint x: 347, endPoint y: 305, distance: 44.9
click at [347, 305] on input "Topomic Records" at bounding box center [454, 301] width 271 height 16
type input "To Recordspomic"
click at [360, 300] on input "To Recordspomic" at bounding box center [454, 301] width 271 height 16
drag, startPoint x: 384, startPoint y: 299, endPoint x: 317, endPoint y: 299, distance: 66.6
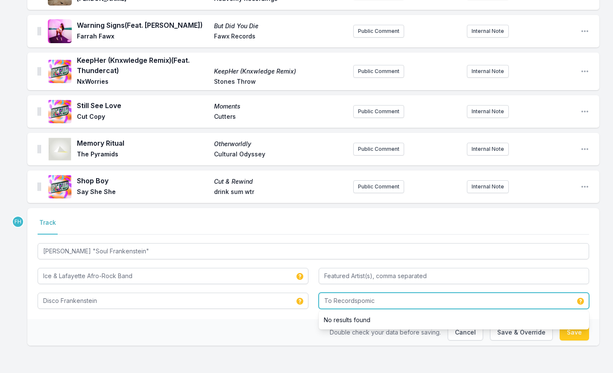
click at [317, 299] on div "[PERSON_NAME] "Soul Frankenstein" Ice & Lafayette Afro-Rock Band Disco Frankens…" at bounding box center [313, 274] width 551 height 67
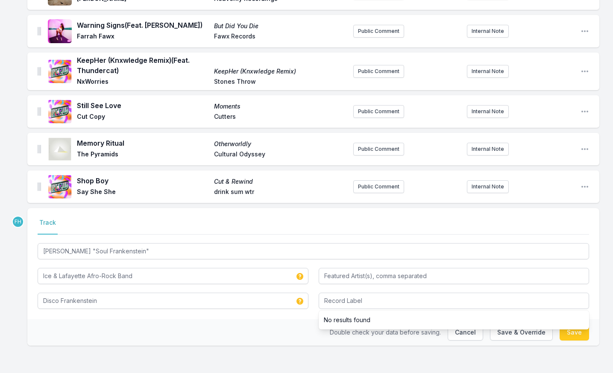
drag, startPoint x: 292, startPoint y: 329, endPoint x: 601, endPoint y: 336, distance: 309.3
click at [299, 329] on div "Double check your data before saving. Cancel Save & Override Save" at bounding box center [313, 332] width 572 height 26
click at [587, 336] on button "Save" at bounding box center [574, 332] width 29 height 16
type input "Captain [PERSON_NAME]"
type input "Afro Funk Explosion!"
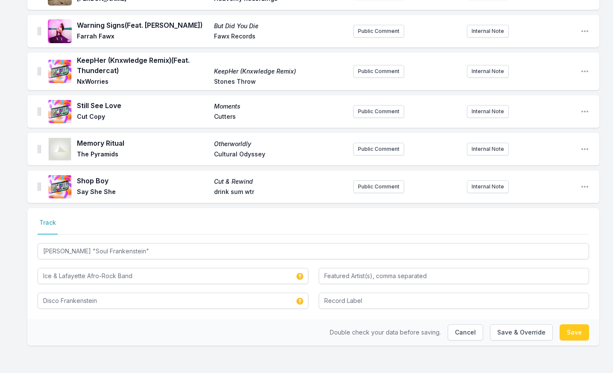
type input "Topomic Records"
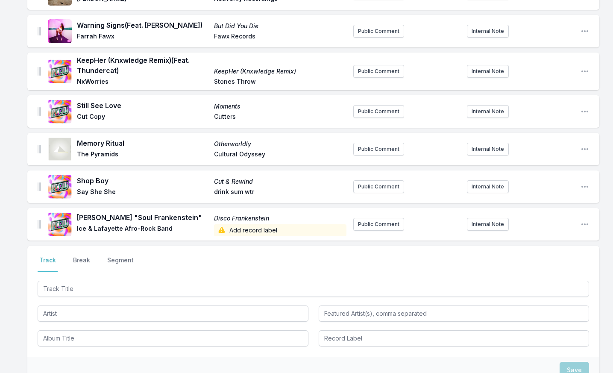
scroll to position [520, 0]
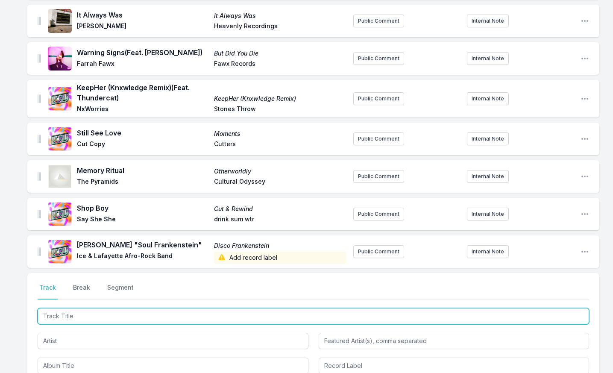
click at [107, 315] on input "Track Title" at bounding box center [313, 316] width 551 height 16
type input "Ors Ke"
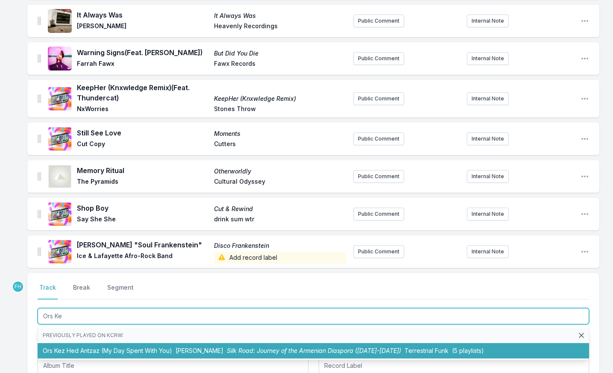
click at [132, 345] on li "Ors Kez Hed Antzaz (My Day Spent With You) [PERSON_NAME] Silk Road: Journey of …" at bounding box center [313, 350] width 551 height 15
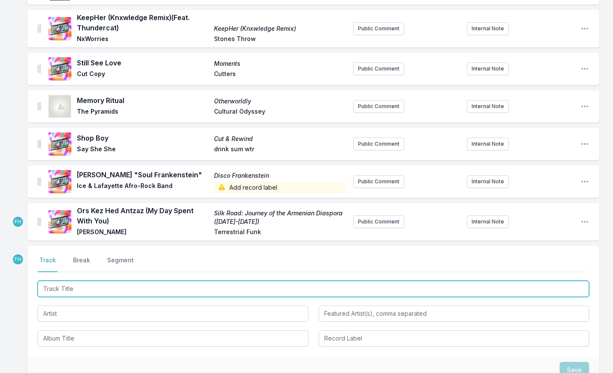
scroll to position [605, 0]
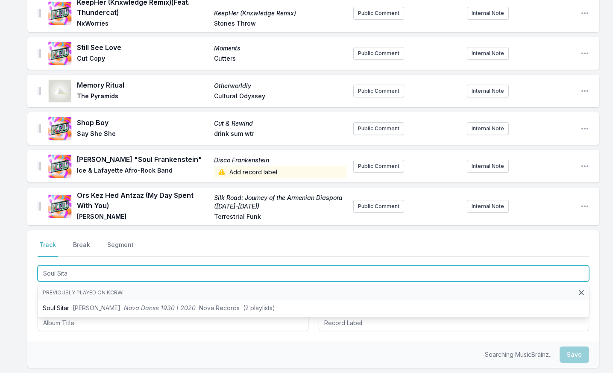
type input "Soul Sitar"
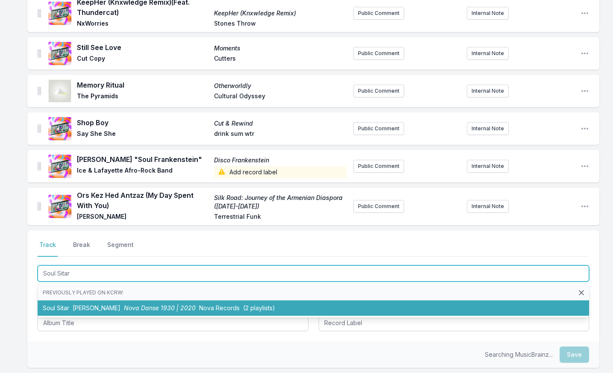
click at [104, 304] on li "Soul Sitar [PERSON_NAME] Nova Danse 1930 | 2020 Nova Records (2 playlists)" at bounding box center [313, 307] width 551 height 15
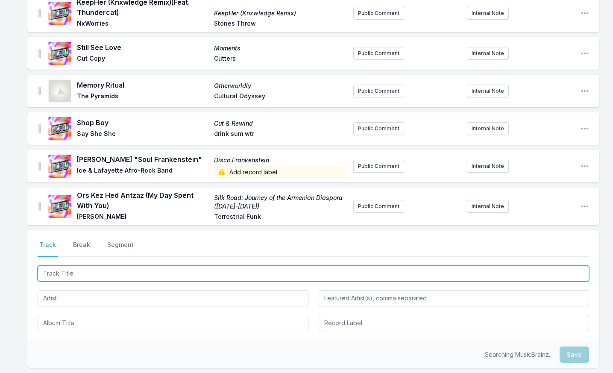
scroll to position [643, 0]
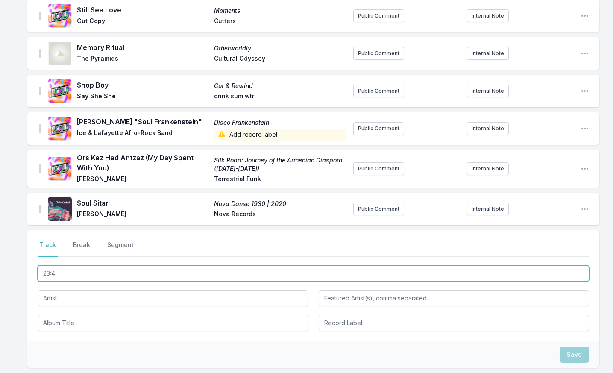
type input "23:42"
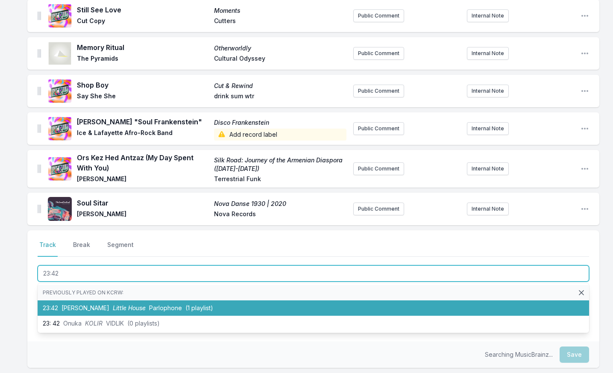
click at [125, 305] on span "Little House" at bounding box center [129, 307] width 33 height 7
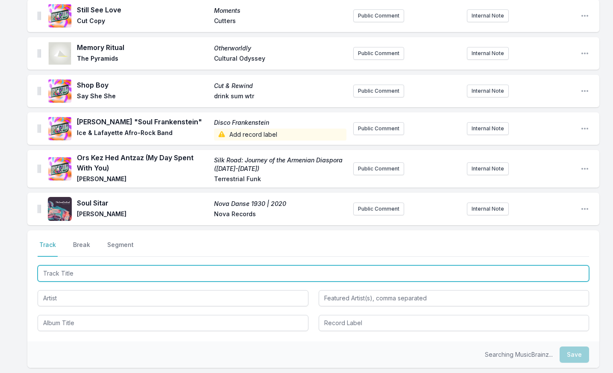
scroll to position [680, 0]
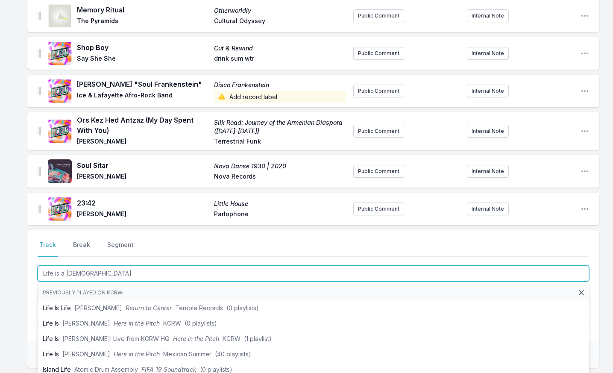
type input "Life is a Movie"
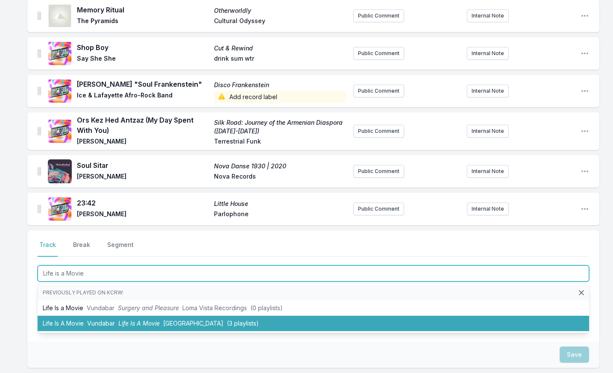
drag, startPoint x: 85, startPoint y: 315, endPoint x: 87, endPoint y: 323, distance: 8.2
click at [87, 323] on ul "Previously played on KCRW: Life Is a Movie Vundabar Surgery and Pleasure Loma V…" at bounding box center [313, 308] width 551 height 50
click at [87, 323] on span "Vundabar" at bounding box center [101, 322] width 28 height 7
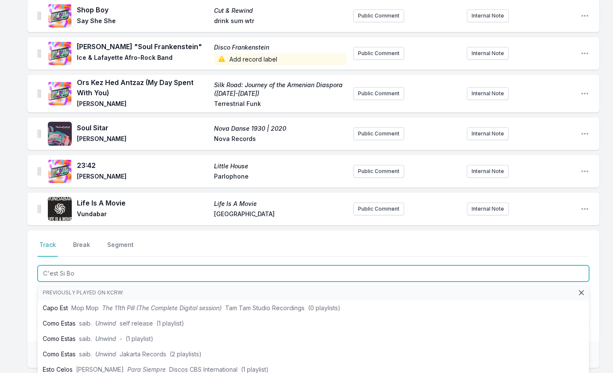
type input "C'est Si Bon"
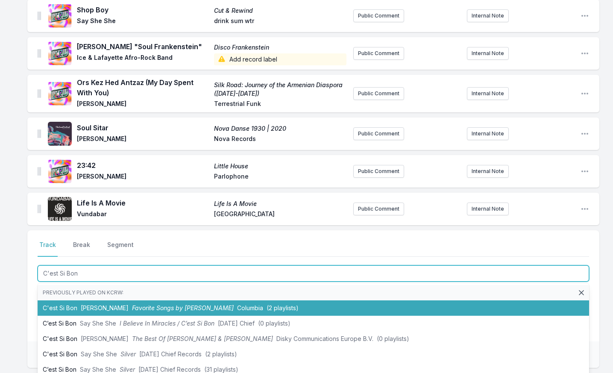
click at [90, 302] on li "C'est Si Bon [PERSON_NAME] Favorite Songs by [PERSON_NAME] Columbia (2 playlist…" at bounding box center [313, 307] width 551 height 15
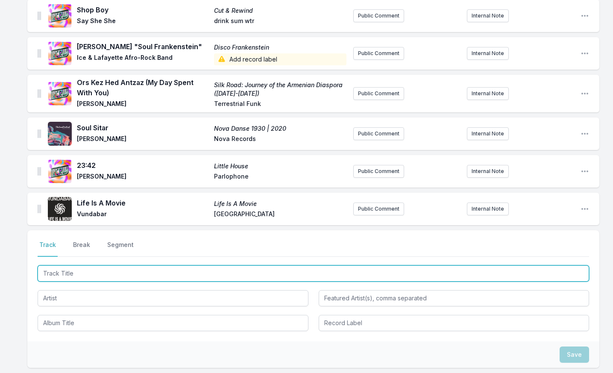
scroll to position [756, 0]
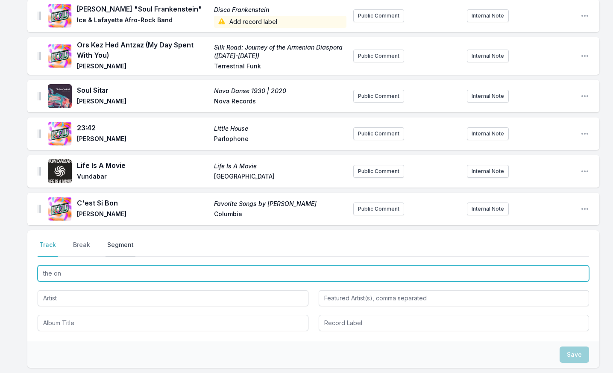
type input "the one"
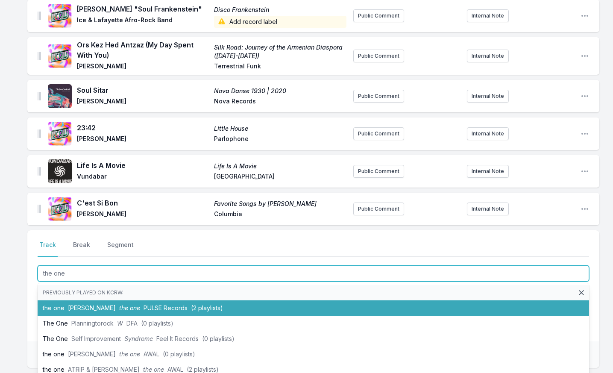
click at [46, 305] on li "the one [PERSON_NAME] the one PULSE Records (2 playlists)" at bounding box center [313, 307] width 551 height 15
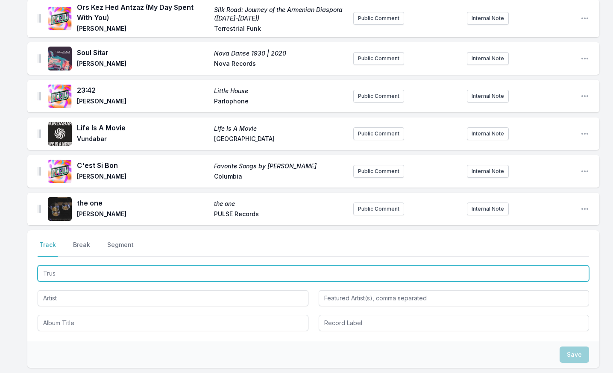
type input "Trust"
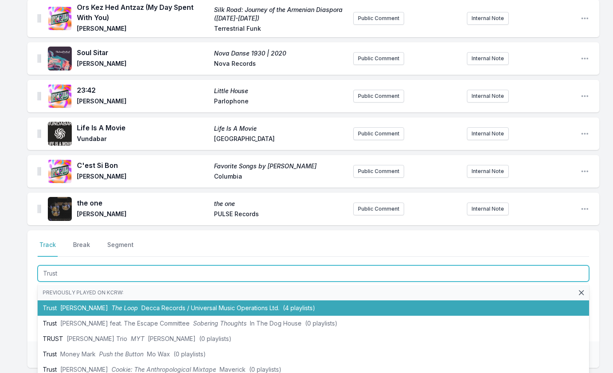
click at [70, 306] on span "[PERSON_NAME]" at bounding box center [84, 307] width 48 height 7
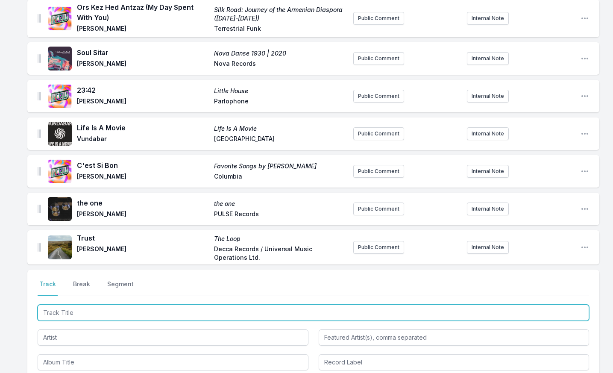
scroll to position [832, 0]
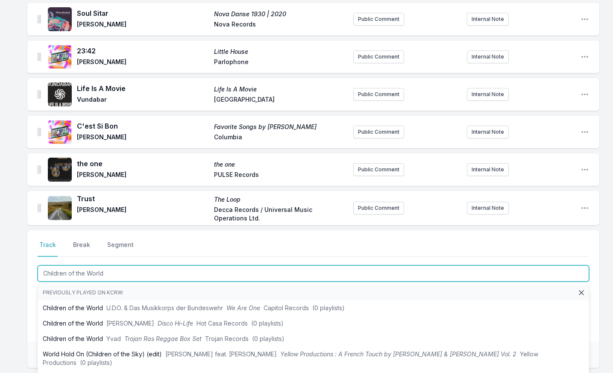
type input "Children of the World"
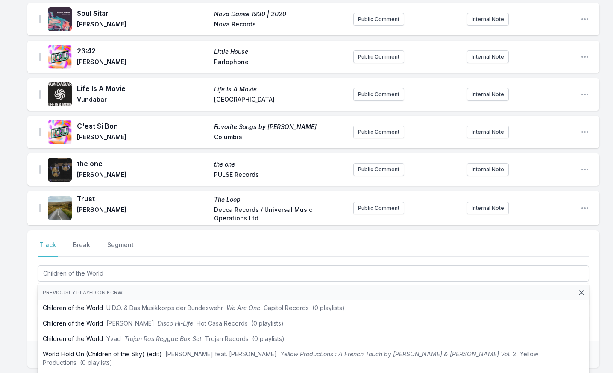
click at [28, 311] on div "Select a tab Track Break Segment Track Break Segment Children of the World Prev…" at bounding box center [313, 285] width 572 height 111
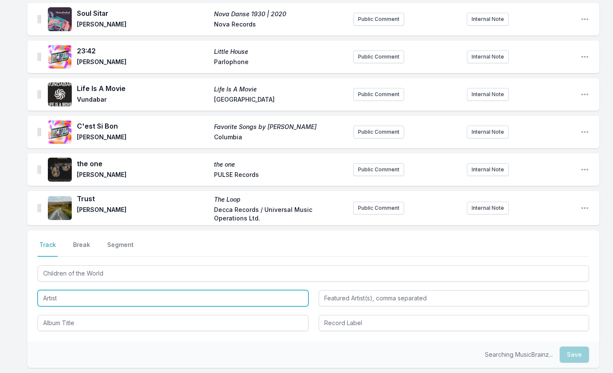
click at [73, 300] on input "Artist" at bounding box center [173, 298] width 271 height 16
type input "F"
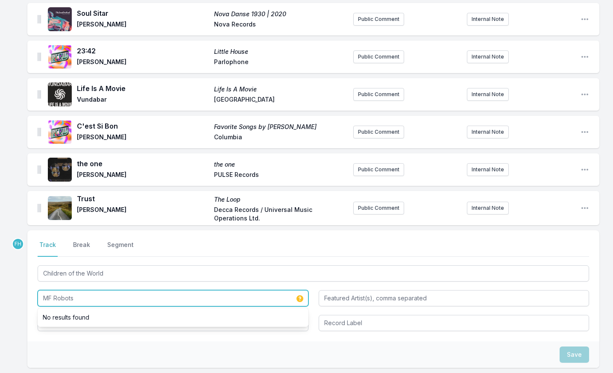
type input "MF Robots"
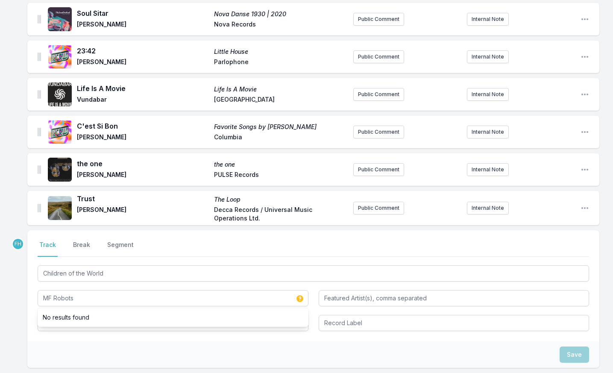
drag, startPoint x: 55, startPoint y: 339, endPoint x: 65, endPoint y: 320, distance: 22.0
click at [55, 339] on div "Select a tab Track Break Segment Track Break Segment Children of the World MF R…" at bounding box center [313, 285] width 572 height 111
click at [69, 310] on div "Children of the World MF Robots" at bounding box center [313, 297] width 551 height 67
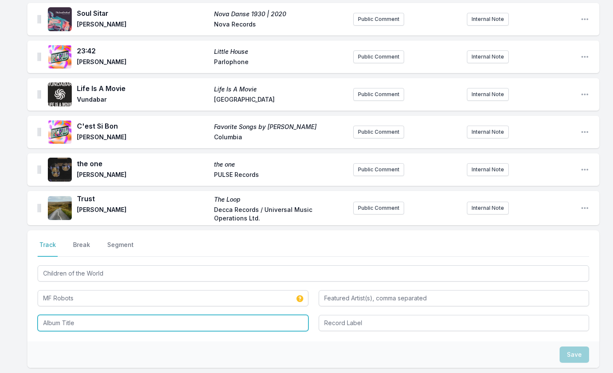
click at [71, 320] on input "Album Title" at bounding box center [173, 323] width 271 height 16
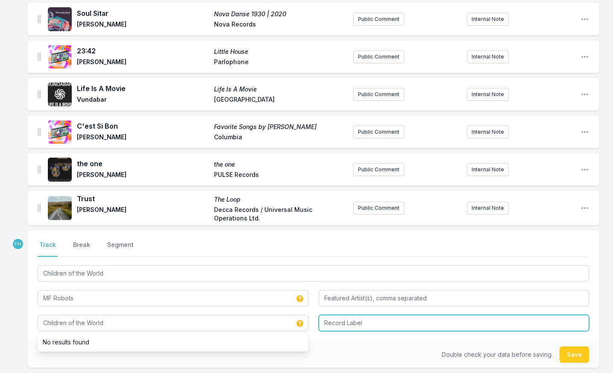
type input "Children of the World"
type input "GOOD PEOPLE"
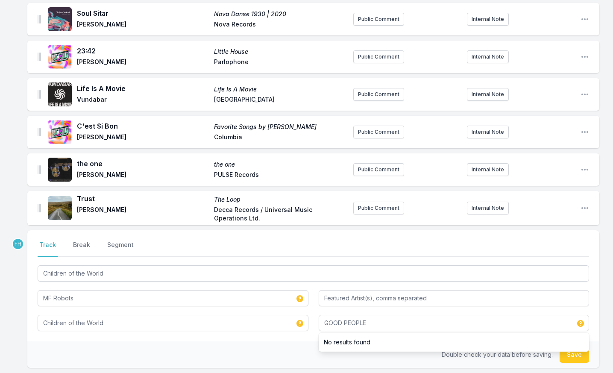
drag, startPoint x: 198, startPoint y: 343, endPoint x: 207, endPoint y: 345, distance: 9.1
click at [202, 344] on div "Double check your data before saving. Save" at bounding box center [313, 354] width 572 height 26
click at [575, 351] on button "Save" at bounding box center [574, 354] width 29 height 16
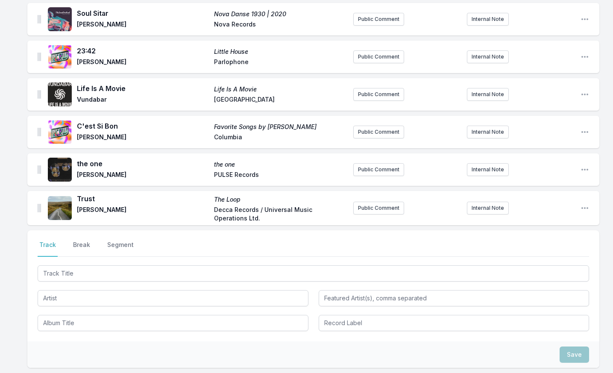
scroll to position [870, 0]
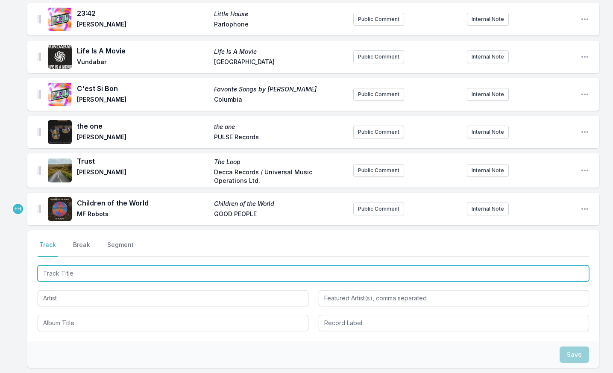
click at [122, 278] on input "Track Title" at bounding box center [313, 273] width 551 height 16
type input "Feel My Funk"
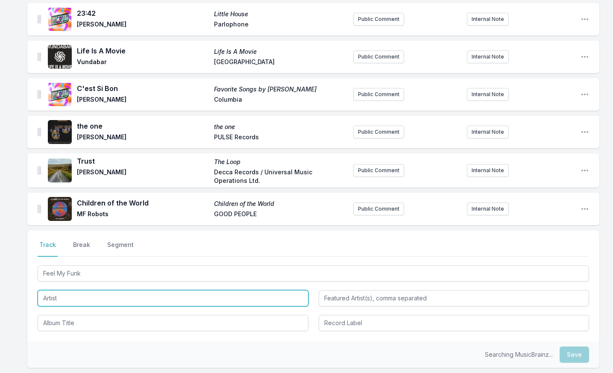
click at [124, 301] on input "Artist" at bounding box center [173, 298] width 271 height 16
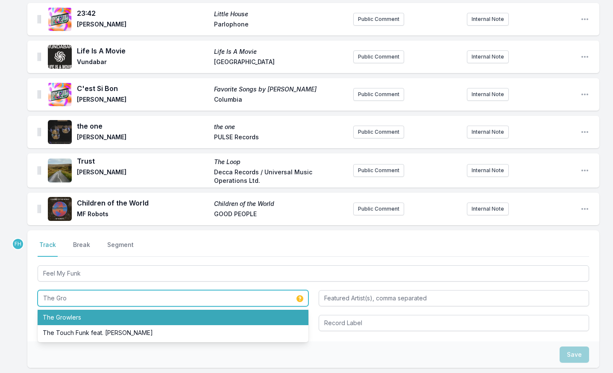
click at [115, 315] on li "The Growlers" at bounding box center [173, 317] width 271 height 15
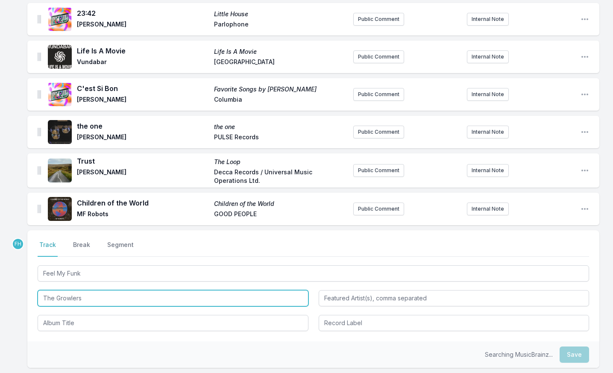
type input "The Growlers"
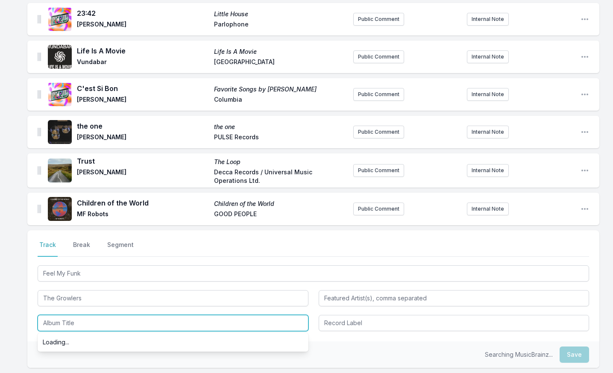
drag, startPoint x: 115, startPoint y: 315, endPoint x: 112, endPoint y: 323, distance: 8.5
click at [113, 322] on input "Album Title" at bounding box center [173, 323] width 271 height 16
click at [112, 323] on input "Album Title" at bounding box center [173, 323] width 271 height 16
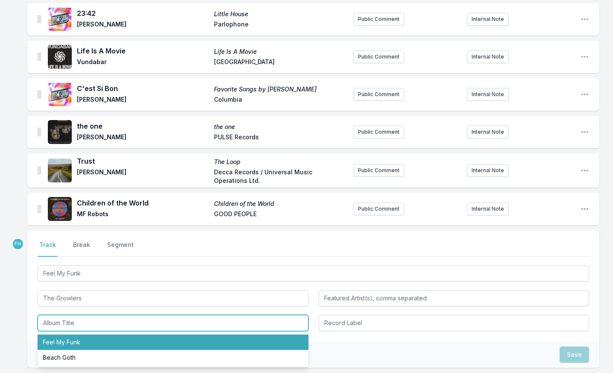
click at [102, 343] on li "Feel My Funk" at bounding box center [173, 341] width 271 height 15
type input "Feel My Funk"
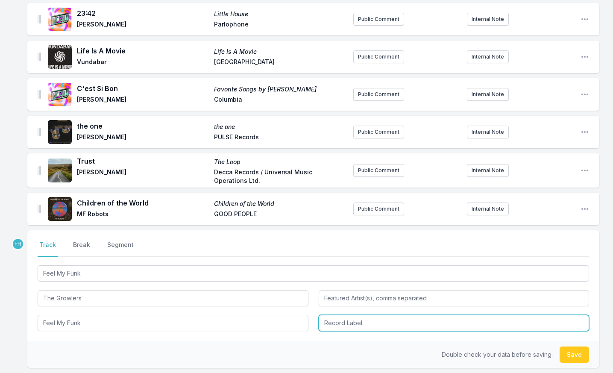
click at [342, 323] on input "Record Label" at bounding box center [454, 323] width 271 height 16
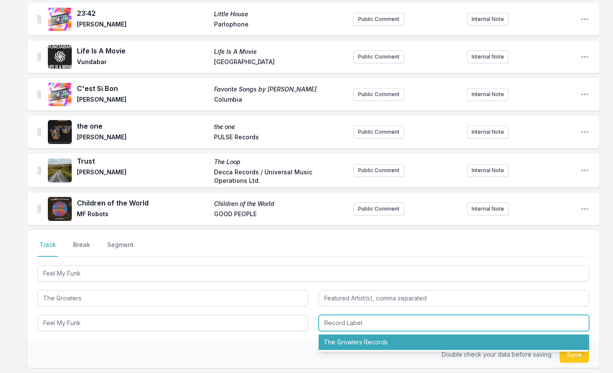
drag, startPoint x: 347, startPoint y: 337, endPoint x: 503, endPoint y: 337, distance: 155.9
click at [348, 338] on li "The Growlers Records" at bounding box center [454, 341] width 271 height 15
type input "The Growlers Records"
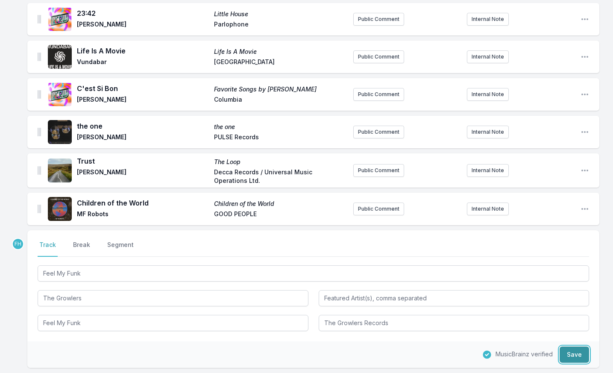
click at [570, 353] on button "Save" at bounding box center [574, 354] width 29 height 16
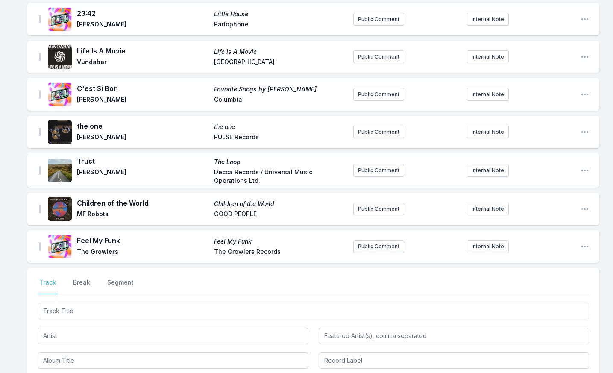
scroll to position [908, 0]
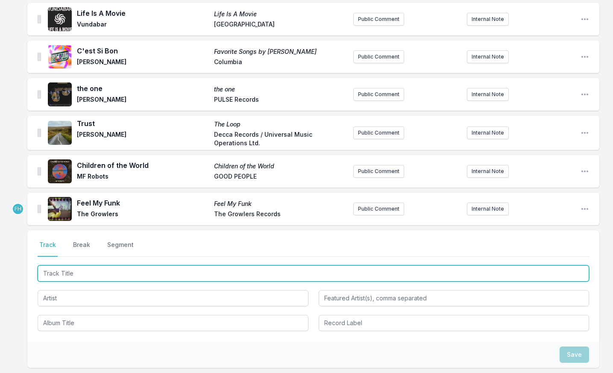
click at [144, 274] on input "Track Title" at bounding box center [313, 273] width 551 height 16
type input "Ladida"
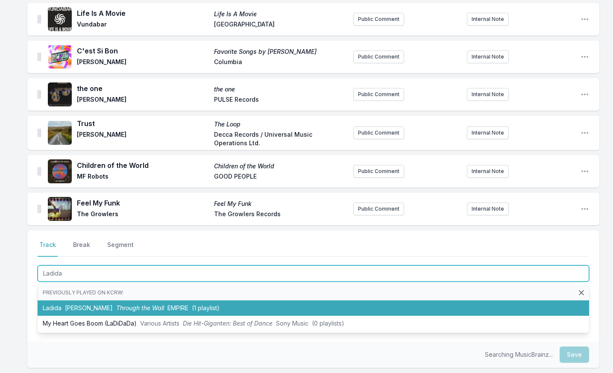
click at [113, 304] on li "Ladida [PERSON_NAME] Through the Wall EMPIRE (1 playlist)" at bounding box center [313, 307] width 551 height 15
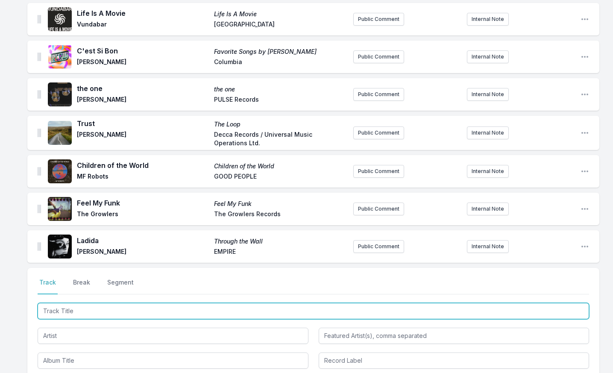
scroll to position [945, 0]
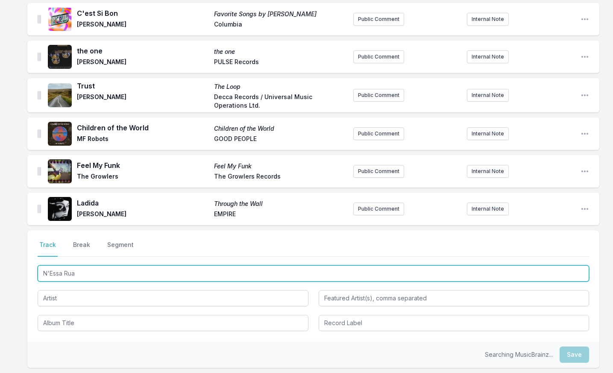
type input "N'Essa Rua"
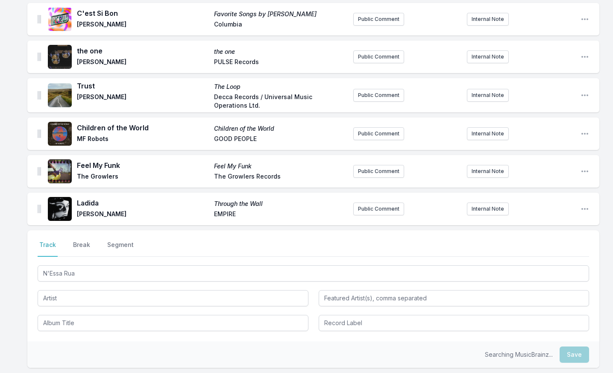
click at [86, 289] on div at bounding box center [173, 297] width 271 height 18
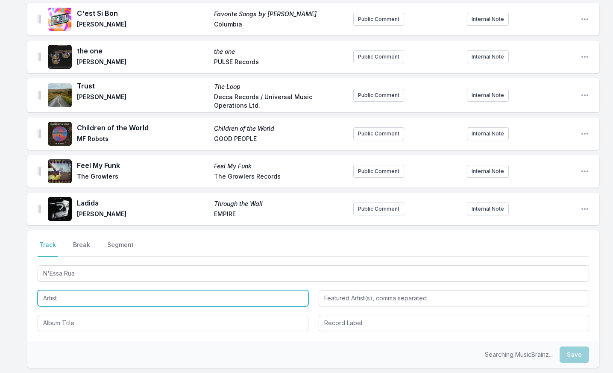
click at [86, 293] on input "Artist" at bounding box center [173, 298] width 271 height 16
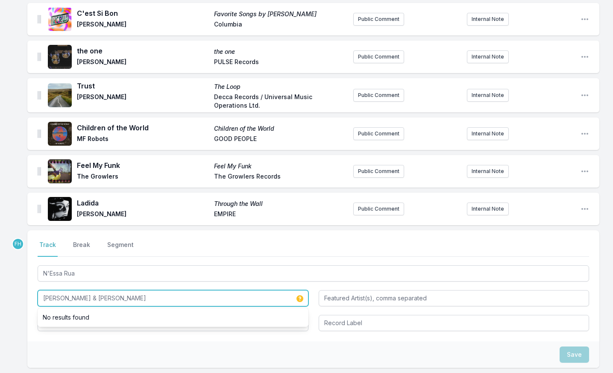
type input "[PERSON_NAME] & [PERSON_NAME]"
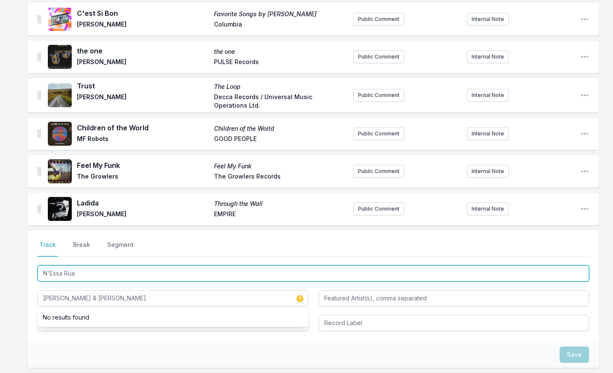
drag, startPoint x: 74, startPoint y: 276, endPoint x: 38, endPoint y: 276, distance: 35.5
click at [38, 276] on input "N'Essa Rua" at bounding box center [313, 273] width 551 height 16
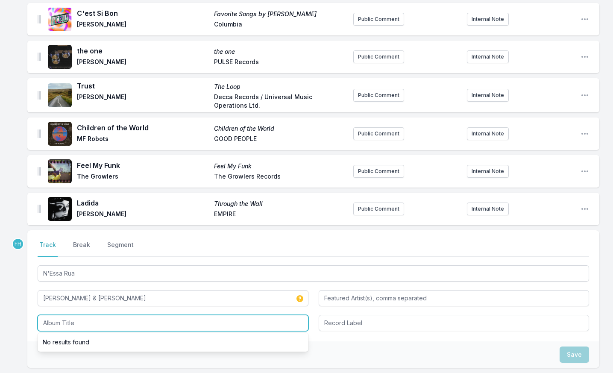
paste input "N'Essa Rua"
type input "N'Essa Rua"
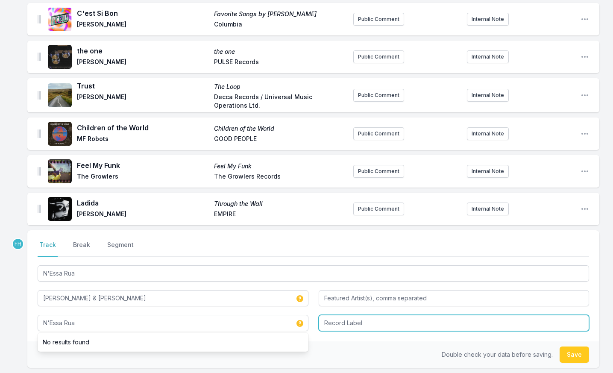
click at [358, 319] on input "Record Label" at bounding box center [454, 323] width 271 height 16
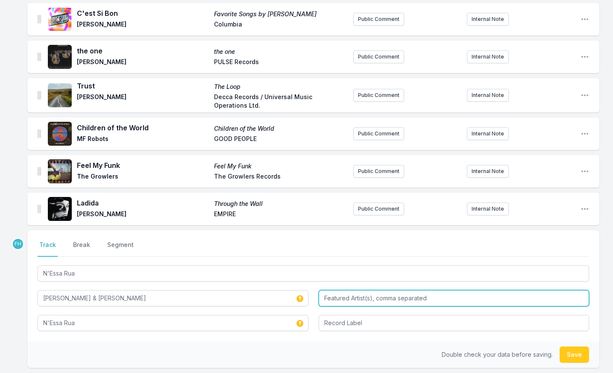
paste input "Tainá"
type input "Tainá"
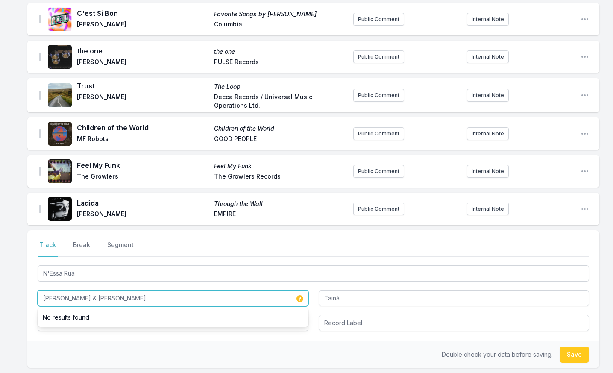
click at [111, 301] on input "[PERSON_NAME] & [PERSON_NAME]" at bounding box center [173, 298] width 271 height 16
type input "[PERSON_NAME]"
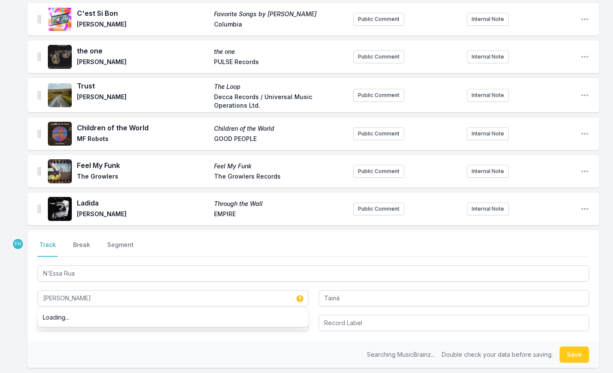
drag, startPoint x: 150, startPoint y: 358, endPoint x: 333, endPoint y: 340, distance: 183.3
click at [153, 358] on div "Searching MusicBrainz... Double check your data before saving. Save" at bounding box center [313, 354] width 572 height 26
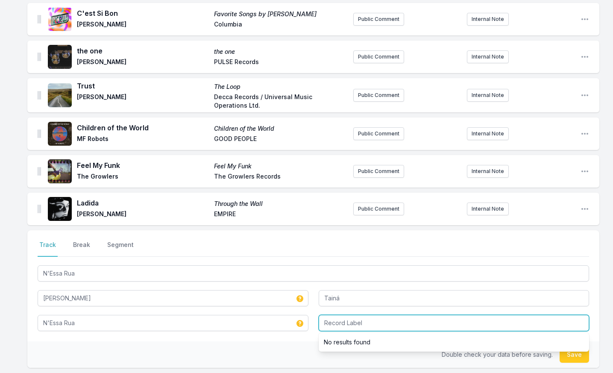
click at [345, 326] on input "Record Label" at bounding box center [454, 323] width 271 height 16
type input "Enchufada"
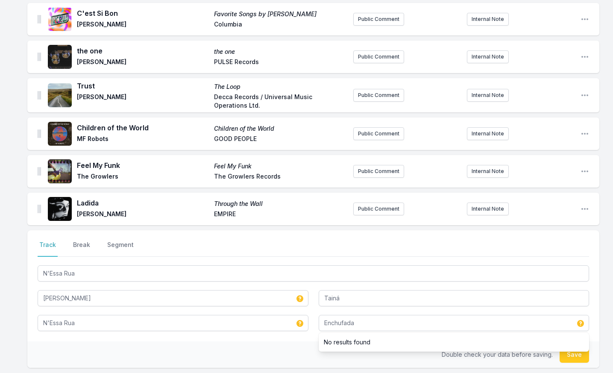
drag, startPoint x: 293, startPoint y: 345, endPoint x: 543, endPoint y: 349, distance: 250.3
click at [293, 346] on div "Double check your data before saving. Save" at bounding box center [313, 354] width 572 height 26
click at [580, 357] on button "Save" at bounding box center [574, 354] width 29 height 16
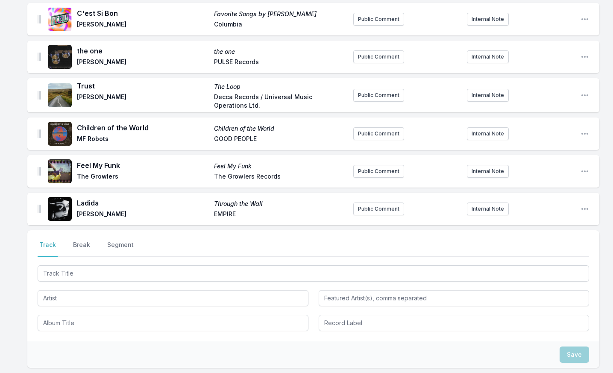
scroll to position [983, 0]
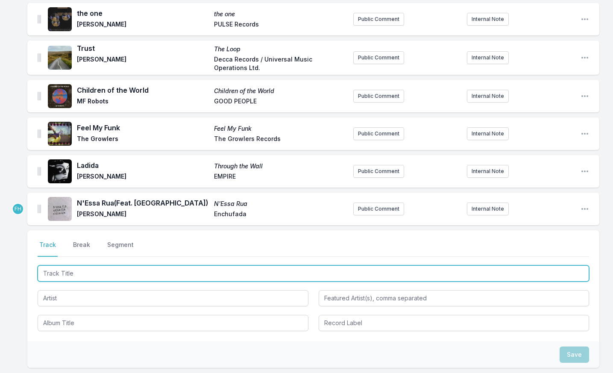
click at [114, 274] on input "Track Title" at bounding box center [313, 273] width 551 height 16
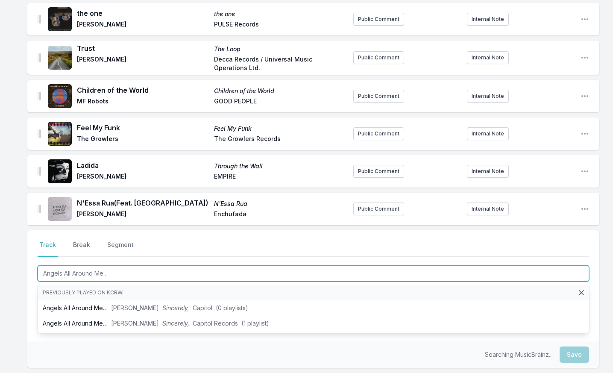
type input "Angels All Around Me..."
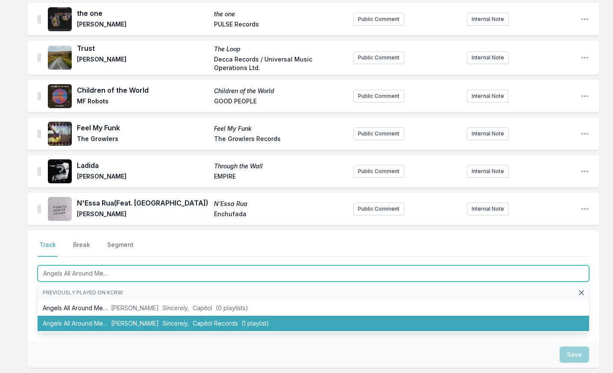
drag, startPoint x: 150, startPoint y: 305, endPoint x: 155, endPoint y: 323, distance: 18.4
click at [155, 323] on ul "Previously played on KCRW: Angels All Around Me… [PERSON_NAME] Sincerely, Capit…" at bounding box center [313, 308] width 551 height 50
click at [162, 323] on span "Sincerely," at bounding box center [175, 322] width 27 height 7
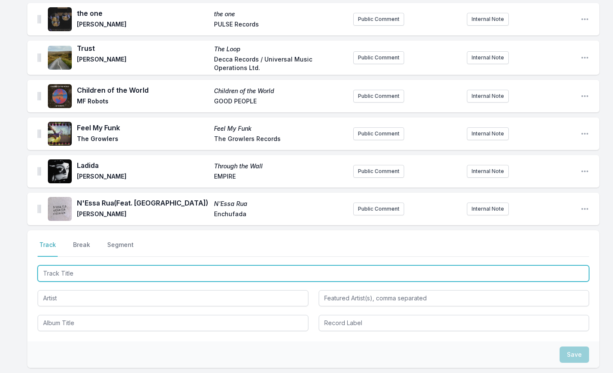
scroll to position [1020, 0]
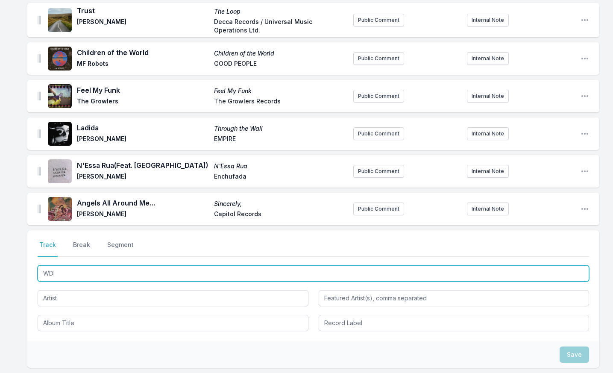
type input "WDID"
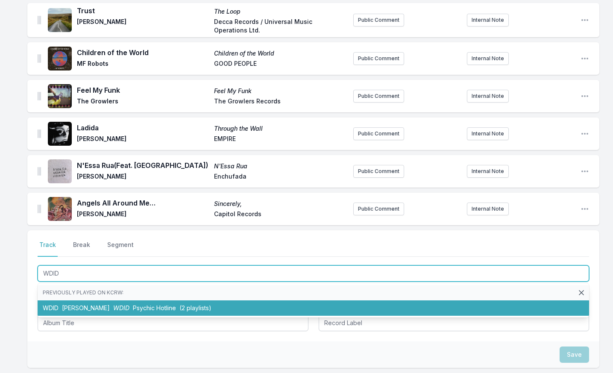
click at [133, 306] on span "Psychic Hotline" at bounding box center [154, 307] width 43 height 7
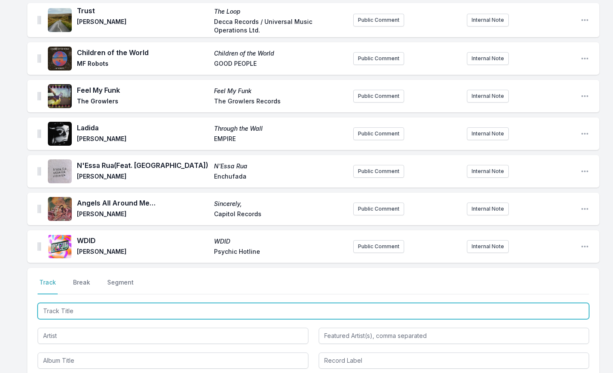
scroll to position [1058, 0]
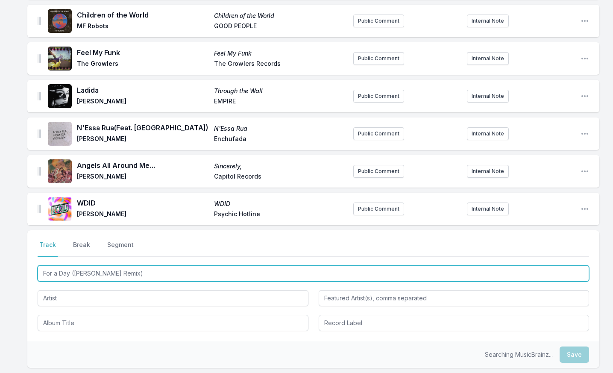
type input "For a Day ([PERSON_NAME] Remix)"
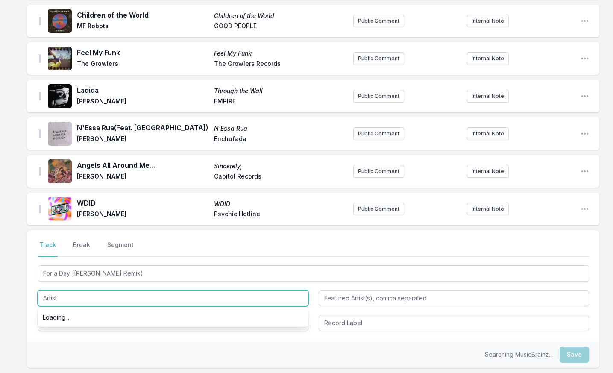
click at [138, 304] on input "Artist" at bounding box center [173, 298] width 271 height 16
type input "The Miserable Rich"
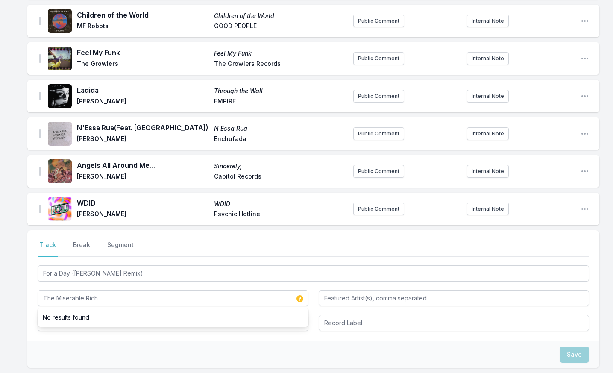
drag, startPoint x: 133, startPoint y: 335, endPoint x: 114, endPoint y: 323, distance: 23.0
click at [133, 334] on div "Select a tab Track Break Segment Track Break Segment For a Day (Bonobo Remix) T…" at bounding box center [313, 285] width 572 height 111
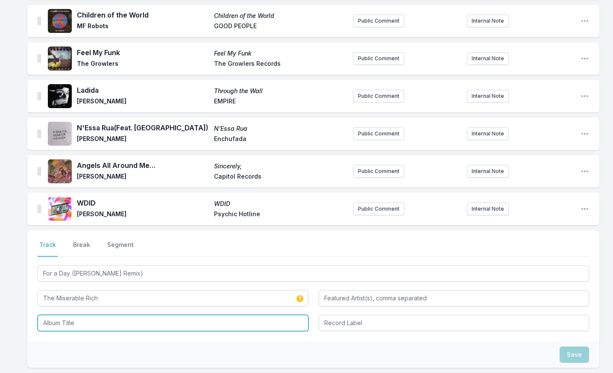
click at [109, 319] on input "Album Title" at bounding box center [173, 323] width 271 height 16
type input "For a Day Remixes"
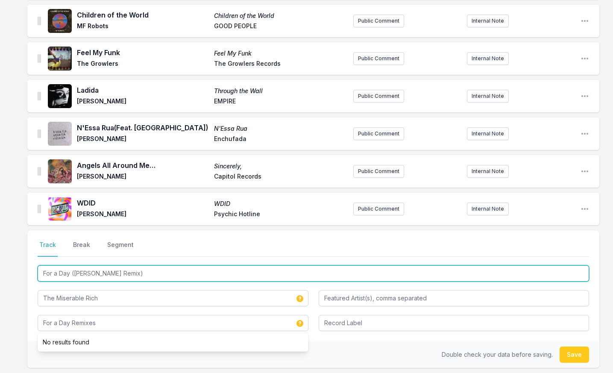
drag, startPoint x: 72, startPoint y: 272, endPoint x: 82, endPoint y: 273, distance: 10.3
click at [72, 273] on input "For a Day ([PERSON_NAME] Remix)" at bounding box center [313, 273] width 551 height 16
click at [130, 272] on input "For a Day - Bonobo Remix)" at bounding box center [313, 273] width 551 height 16
type input "For a Day - Bonobo Remix"
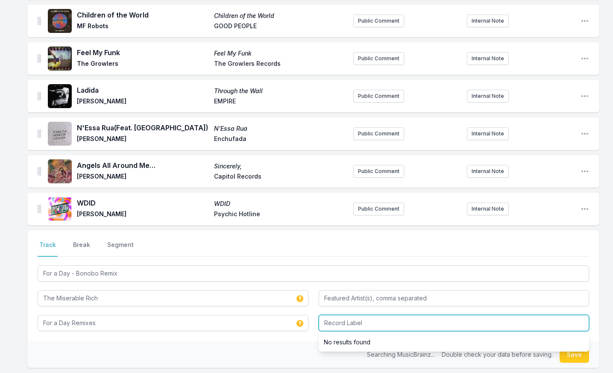
click at [392, 324] on input "Record Label" at bounding box center [454, 323] width 271 height 16
type input "The Miserable Rich"
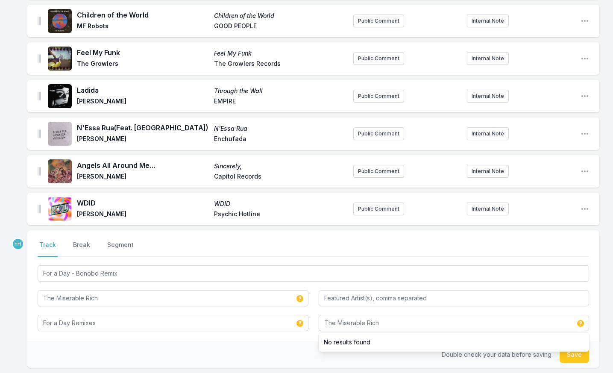
click at [289, 348] on div "Double check your data before saving. Save" at bounding box center [313, 354] width 572 height 26
click at [583, 352] on button "Save" at bounding box center [574, 354] width 29 height 16
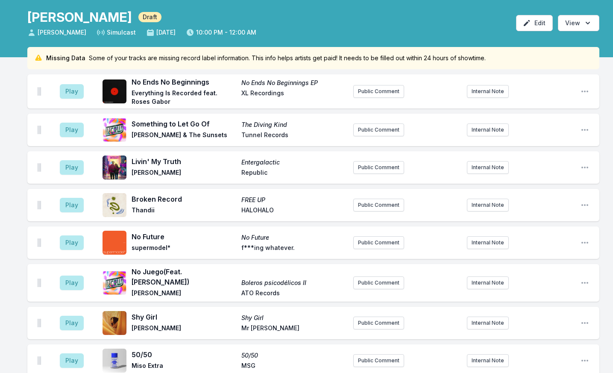
scroll to position [0, 0]
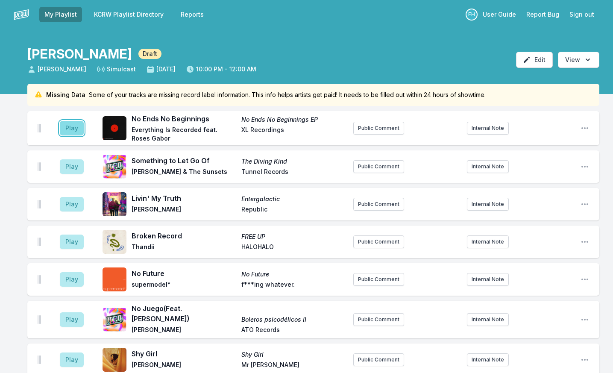
click at [66, 129] on button "Play" at bounding box center [72, 128] width 24 height 15
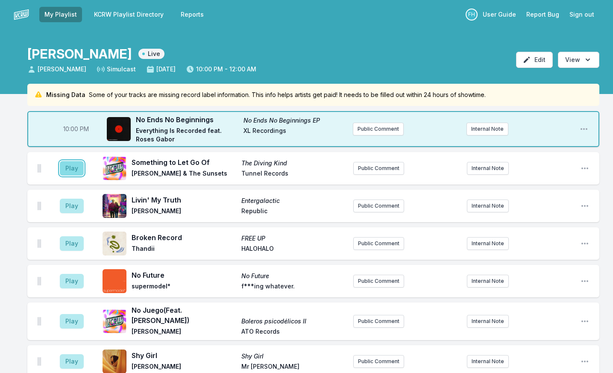
click at [72, 166] on button "Play" at bounding box center [72, 168] width 24 height 15
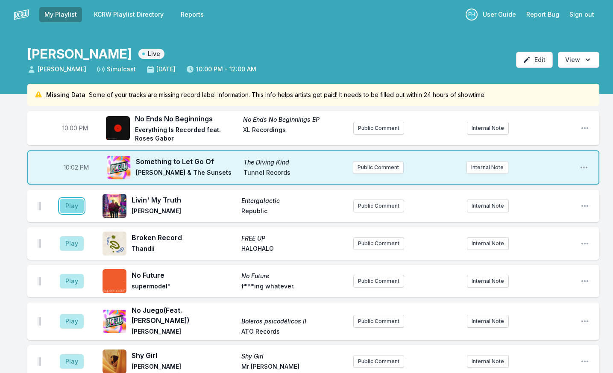
click at [76, 204] on button "Play" at bounding box center [72, 206] width 24 height 15
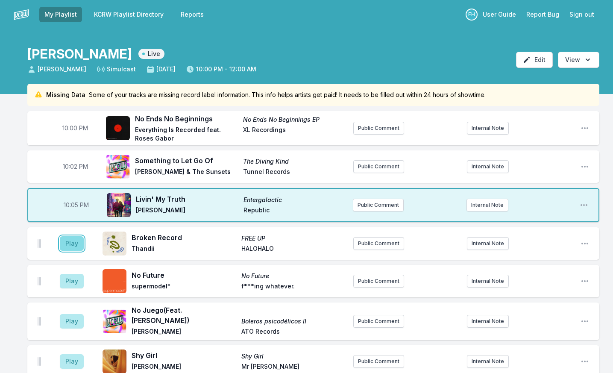
click at [77, 245] on button "Play" at bounding box center [72, 243] width 24 height 15
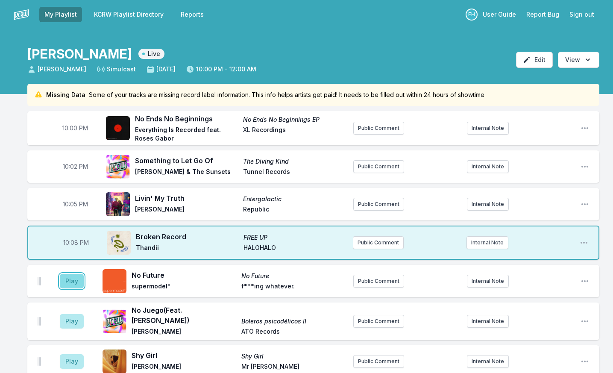
click at [76, 282] on button "Play" at bounding box center [72, 281] width 24 height 15
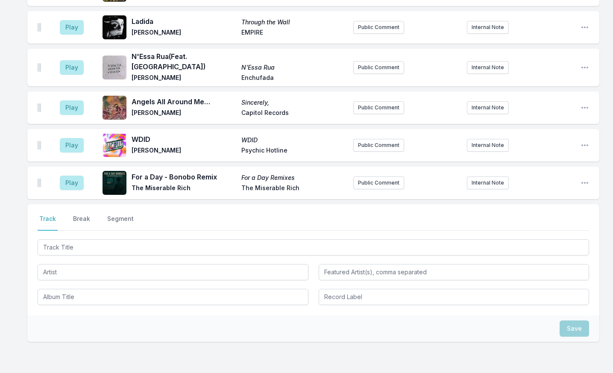
scroll to position [1186, 0]
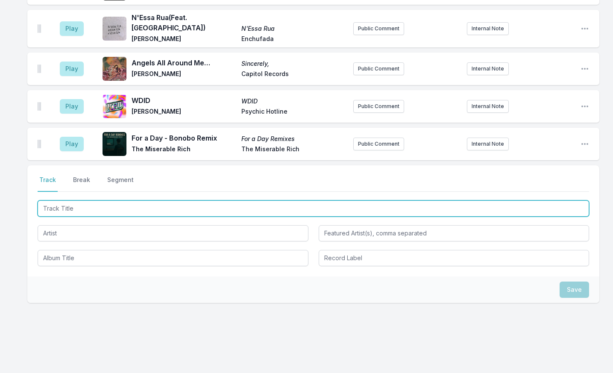
click at [114, 200] on input "Track Title" at bounding box center [313, 208] width 551 height 16
type input "Instant Groove"
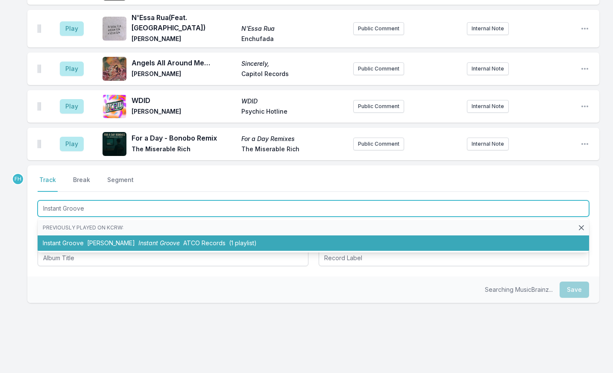
click at [91, 239] on span "[PERSON_NAME]" at bounding box center [111, 242] width 48 height 7
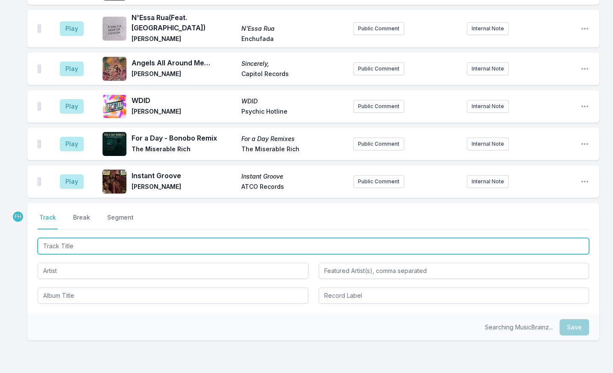
scroll to position [1224, 0]
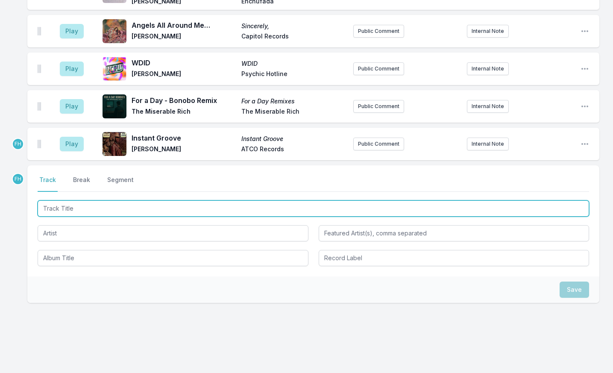
click at [94, 200] on input "Track Title" at bounding box center [313, 208] width 551 height 16
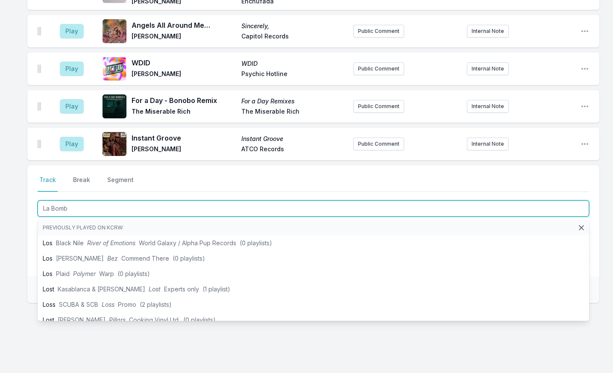
type input "La Bomba"
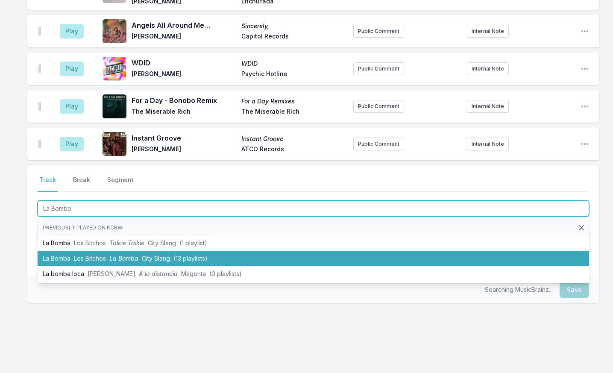
click at [90, 251] on li "La Bomba Los Bitchos La Bomba City Slang (13 playlists)" at bounding box center [313, 258] width 551 height 15
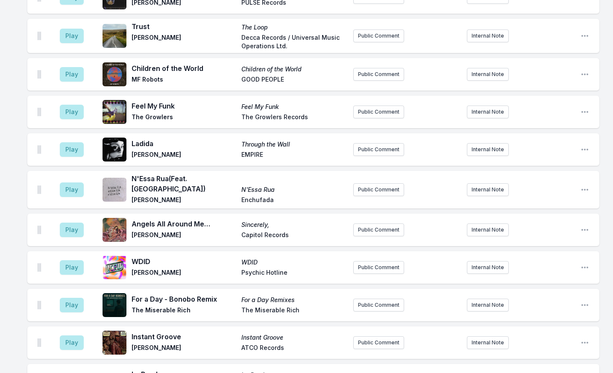
scroll to position [1239, 0]
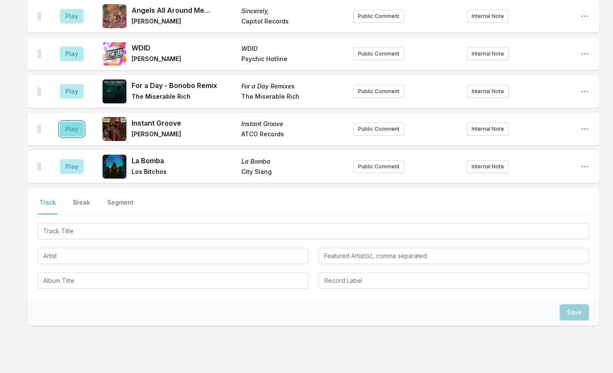
click at [73, 122] on button "Play" at bounding box center [72, 129] width 24 height 15
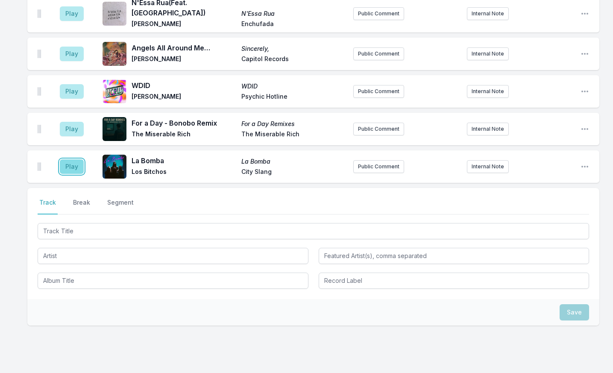
click at [77, 159] on button "Play" at bounding box center [72, 166] width 24 height 15
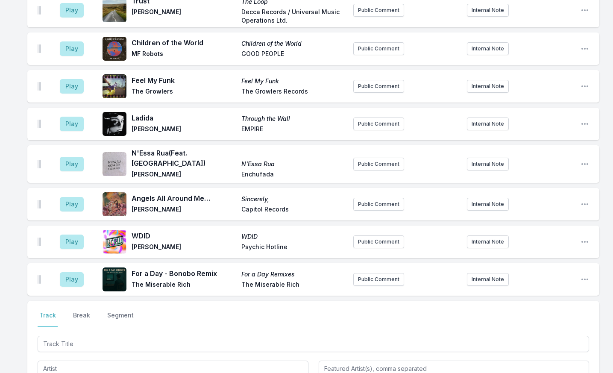
scroll to position [1261, 0]
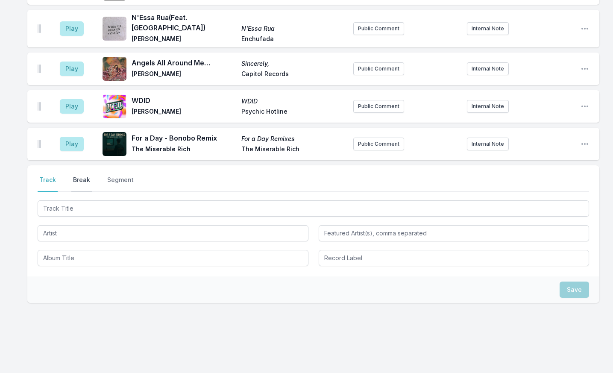
click at [82, 176] on button "Break" at bounding box center [81, 184] width 21 height 16
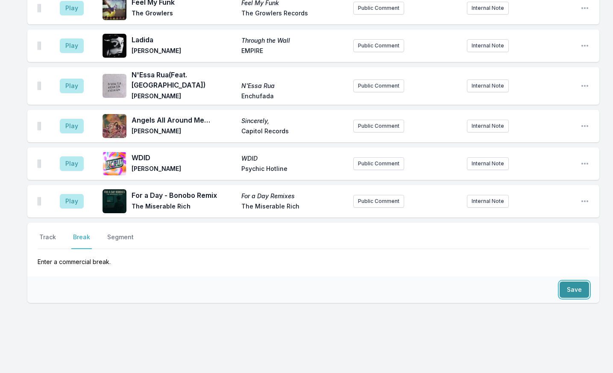
click at [580, 281] on button "Save" at bounding box center [574, 289] width 29 height 16
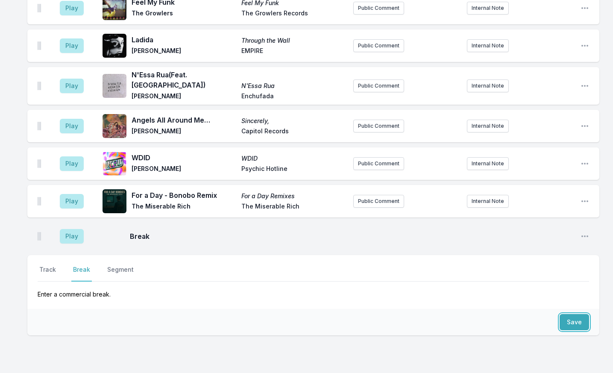
scroll to position [1237, 0]
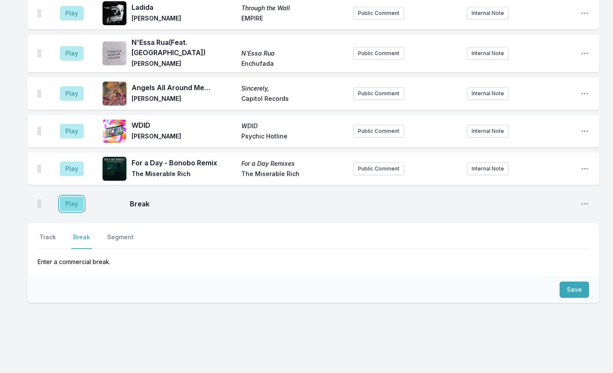
click at [76, 196] on button "Play" at bounding box center [72, 203] width 24 height 15
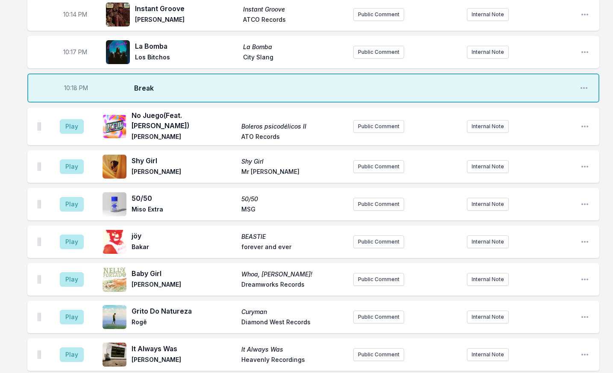
scroll to position [297, 0]
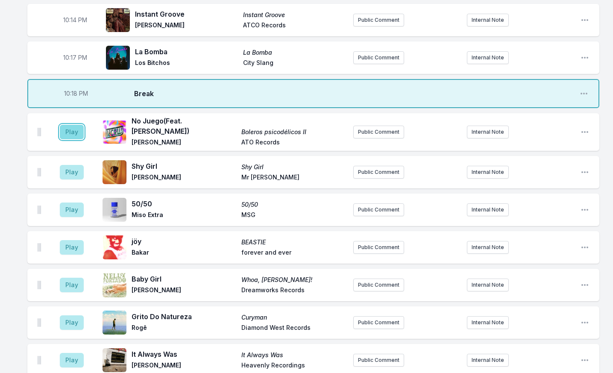
click at [73, 133] on button "Play" at bounding box center [72, 132] width 24 height 15
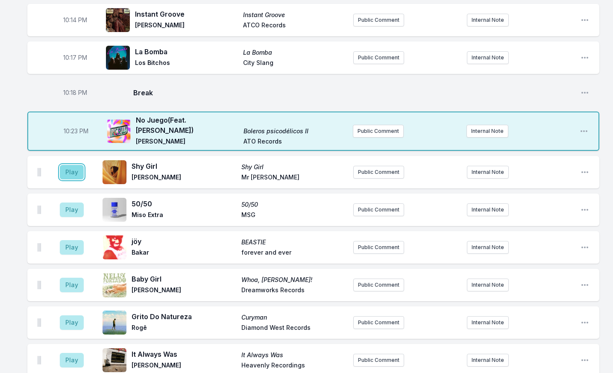
click at [74, 169] on button "Play" at bounding box center [72, 172] width 24 height 15
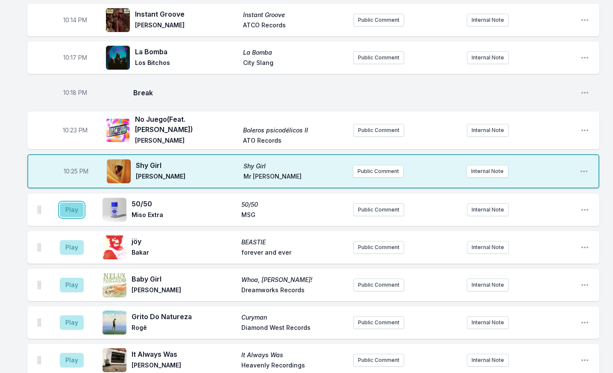
click at [75, 211] on button "Play" at bounding box center [72, 209] width 24 height 15
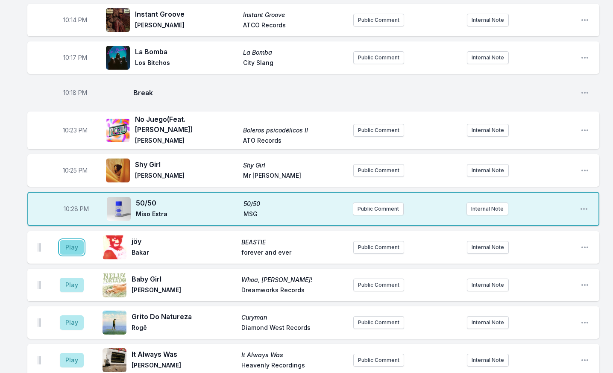
click at [74, 246] on button "Play" at bounding box center [72, 247] width 24 height 15
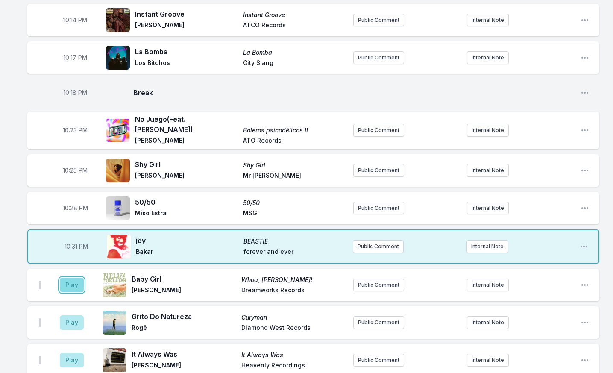
click at [76, 285] on button "Play" at bounding box center [72, 285] width 24 height 15
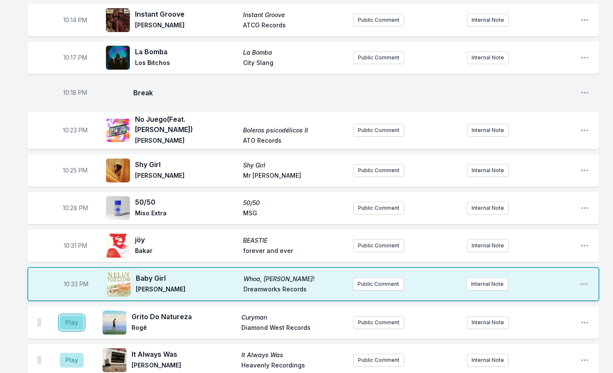
click at [69, 319] on button "Play" at bounding box center [72, 322] width 24 height 15
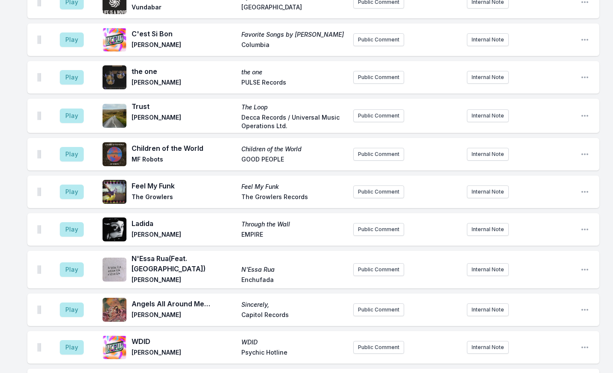
scroll to position [1237, 0]
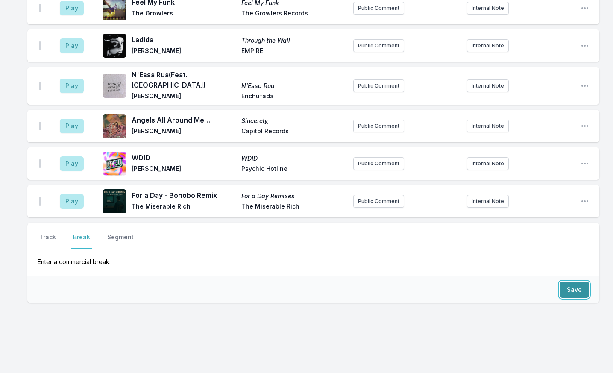
click at [571, 281] on button "Save" at bounding box center [574, 289] width 29 height 16
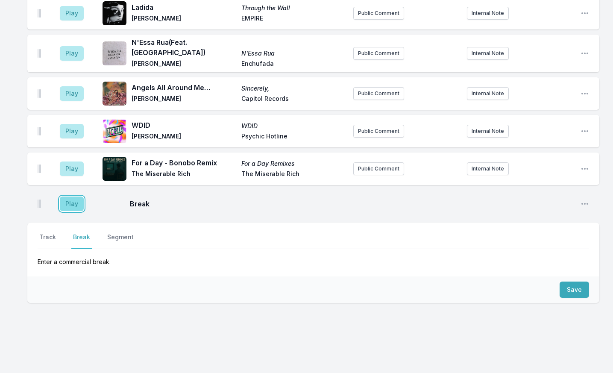
click at [71, 196] on button "Play" at bounding box center [72, 203] width 24 height 15
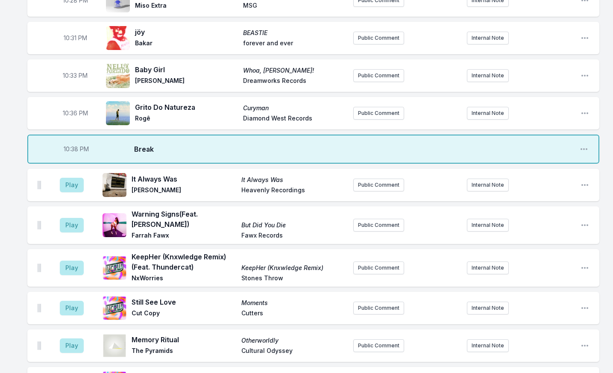
scroll to position [500, 0]
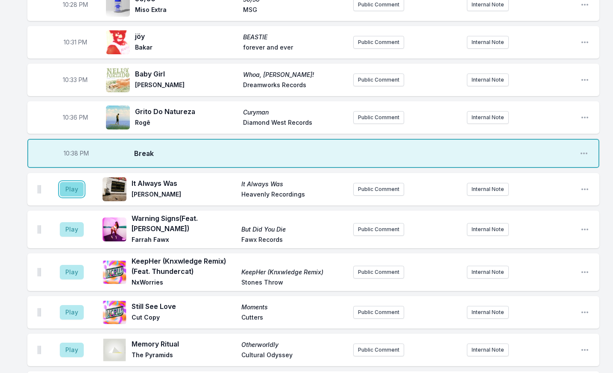
click at [72, 188] on button "Play" at bounding box center [72, 189] width 24 height 15
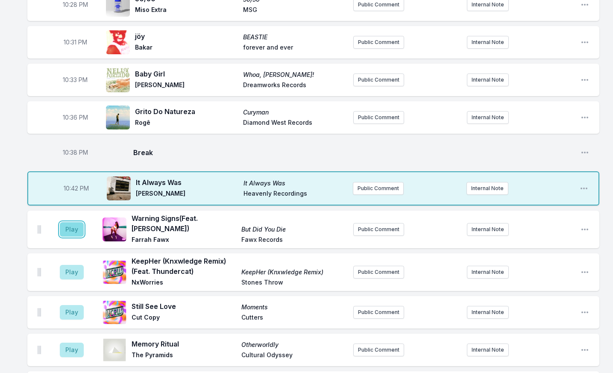
click at [79, 231] on button "Play" at bounding box center [72, 229] width 24 height 15
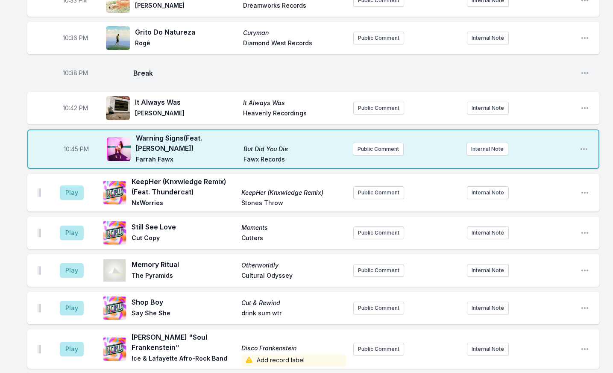
scroll to position [586, 0]
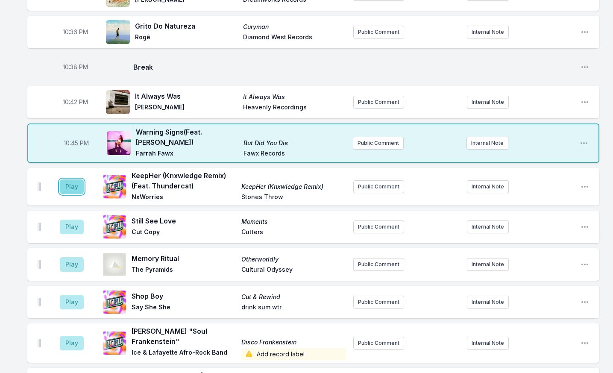
click at [62, 185] on button "Play" at bounding box center [72, 186] width 24 height 15
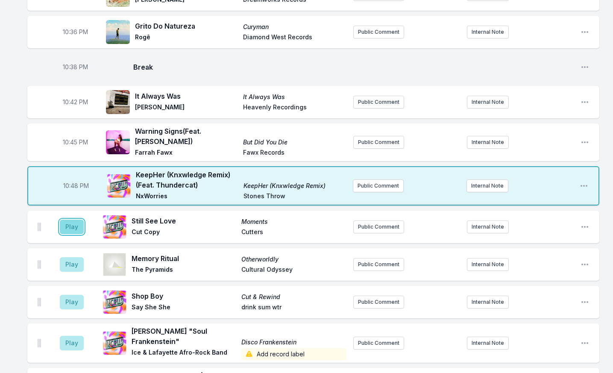
click at [82, 229] on button "Play" at bounding box center [72, 227] width 24 height 15
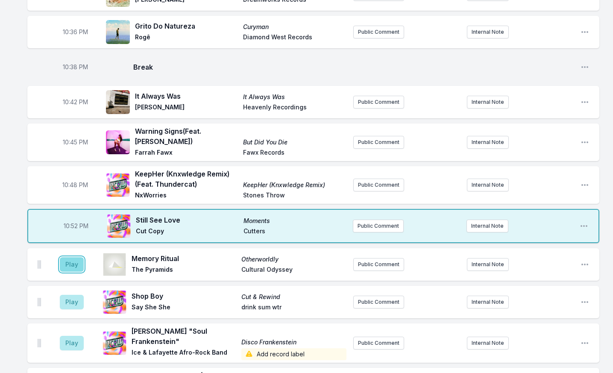
click at [79, 267] on button "Play" at bounding box center [72, 264] width 24 height 15
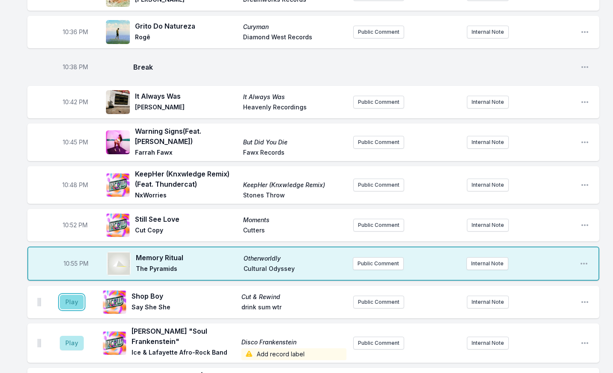
click at [69, 304] on button "Play" at bounding box center [72, 302] width 24 height 15
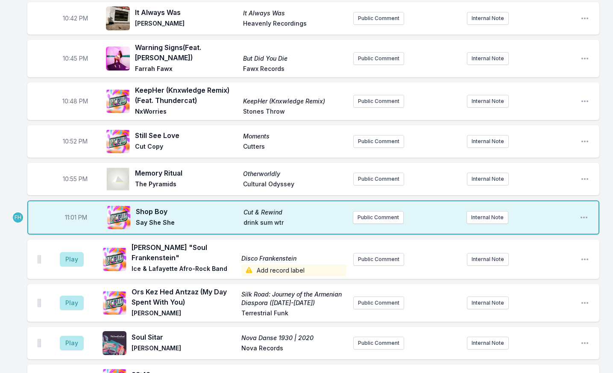
scroll to position [671, 0]
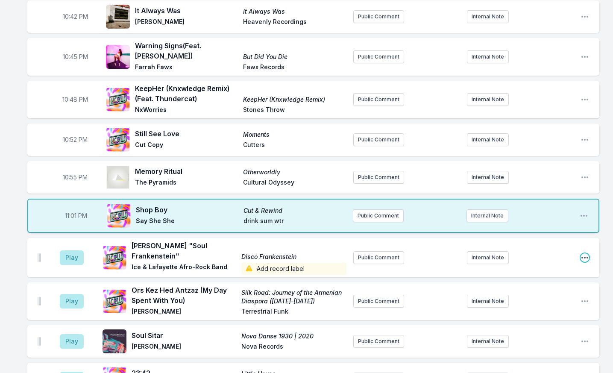
click at [589, 254] on icon "Open playlist item options" at bounding box center [584, 257] width 9 height 9
click at [535, 289] on button "Edit Track Details" at bounding box center [541, 289] width 96 height 15
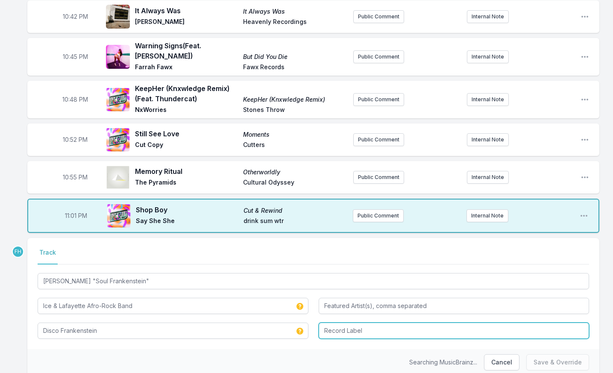
click at [351, 331] on input "Record Label" at bounding box center [454, 330] width 271 height 16
type input "Strut"
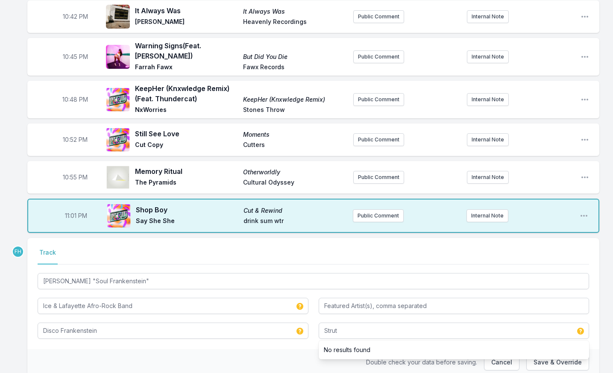
click at [286, 358] on div "Double check your data before saving. Cancel Save & Override" at bounding box center [313, 362] width 572 height 26
click at [541, 362] on button "Save & Override" at bounding box center [557, 362] width 63 height 16
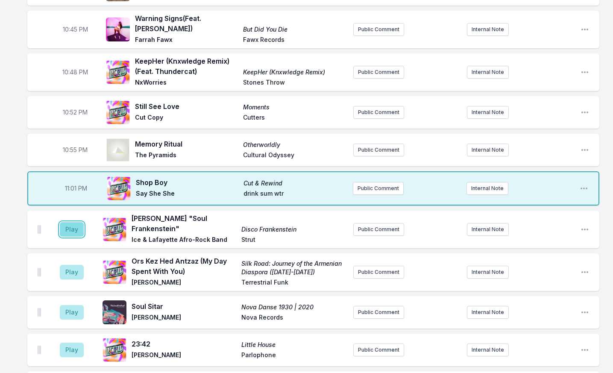
click at [72, 225] on button "Play" at bounding box center [72, 229] width 24 height 15
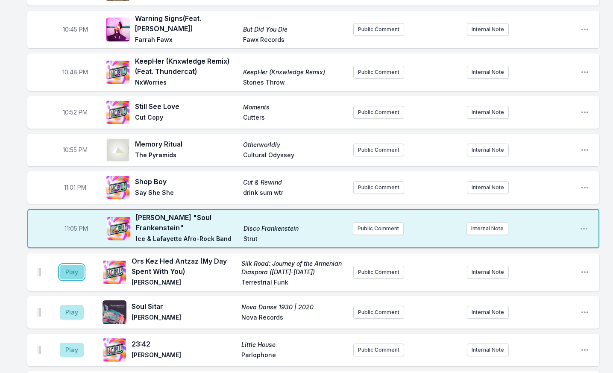
click at [78, 271] on button "Play" at bounding box center [72, 272] width 24 height 15
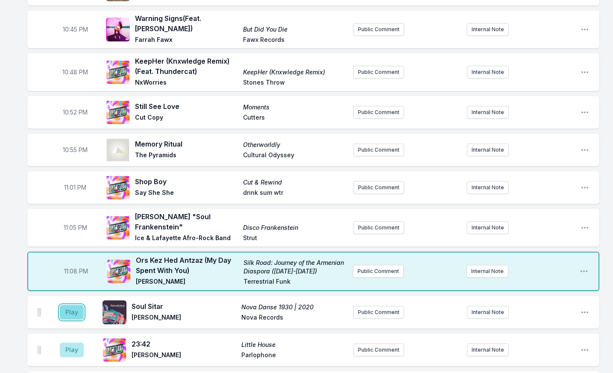
click at [79, 310] on button "Play" at bounding box center [72, 312] width 24 height 15
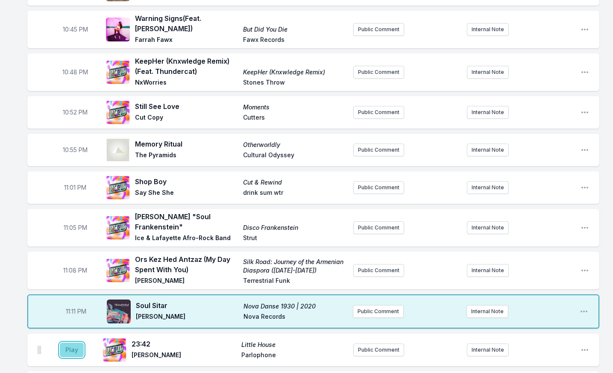
click at [70, 346] on button "Play" at bounding box center [72, 350] width 24 height 15
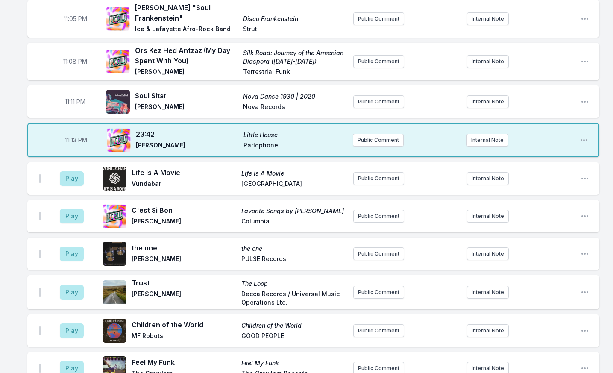
scroll to position [927, 0]
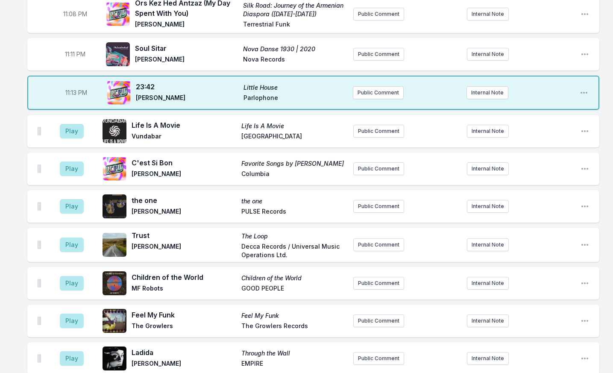
click at [85, 127] on aside "Play" at bounding box center [72, 130] width 48 height 27
click at [81, 126] on button "Play" at bounding box center [72, 131] width 24 height 15
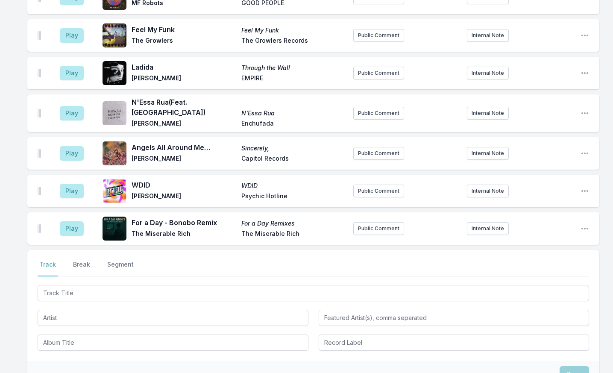
scroll to position [1299, 0]
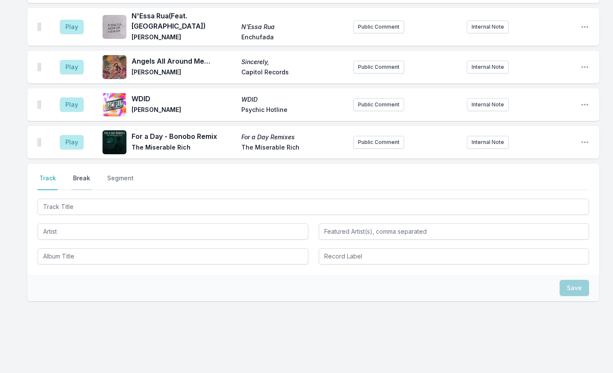
click at [83, 174] on button "Break" at bounding box center [81, 182] width 21 height 16
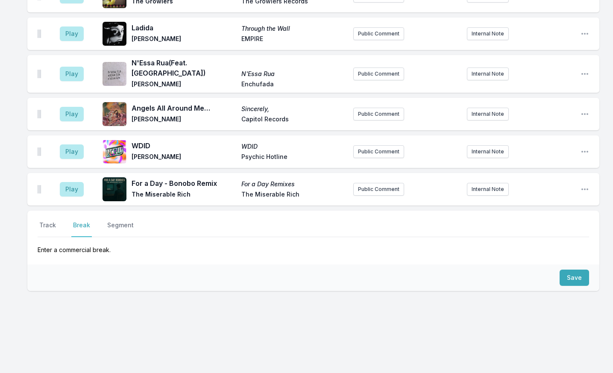
scroll to position [1242, 0]
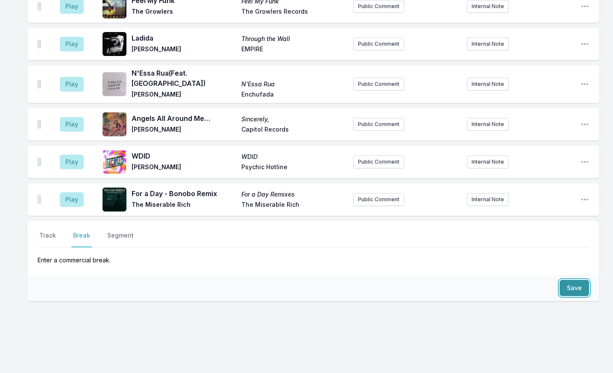
click at [580, 280] on button "Save" at bounding box center [574, 288] width 29 height 16
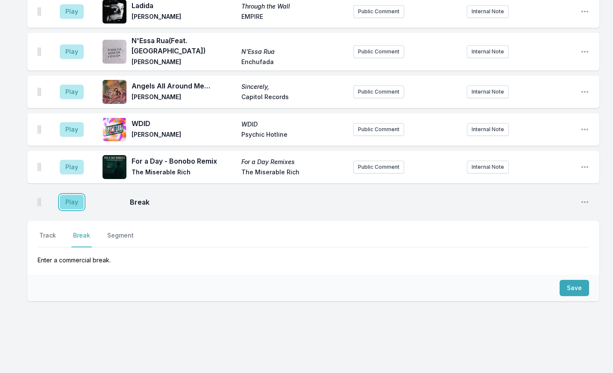
click at [77, 195] on button "Play" at bounding box center [72, 202] width 24 height 15
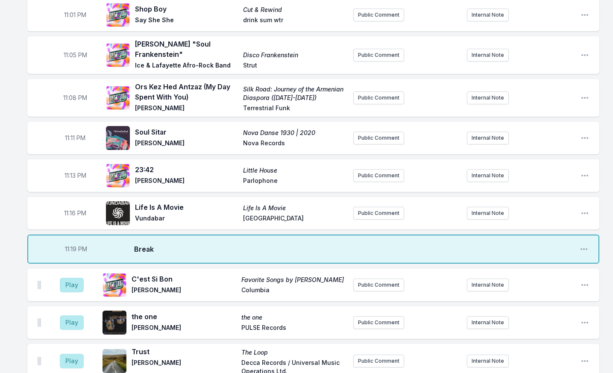
scroll to position [975, 0]
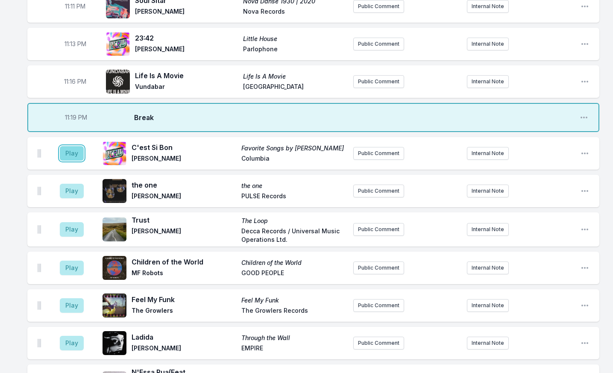
click at [71, 150] on button "Play" at bounding box center [72, 153] width 24 height 15
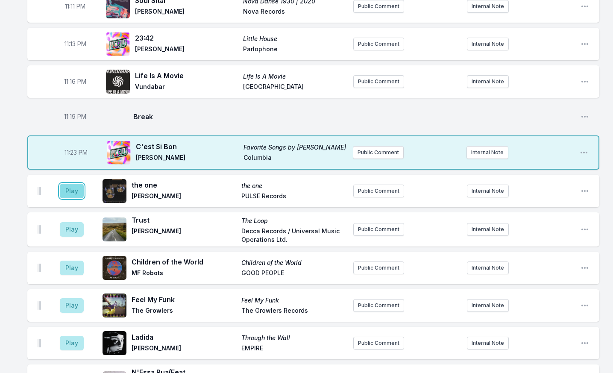
click at [76, 190] on button "Play" at bounding box center [72, 191] width 24 height 15
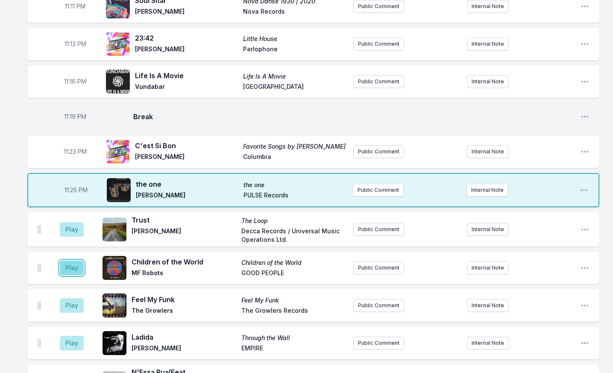
click at [64, 265] on button "Play" at bounding box center [72, 268] width 24 height 15
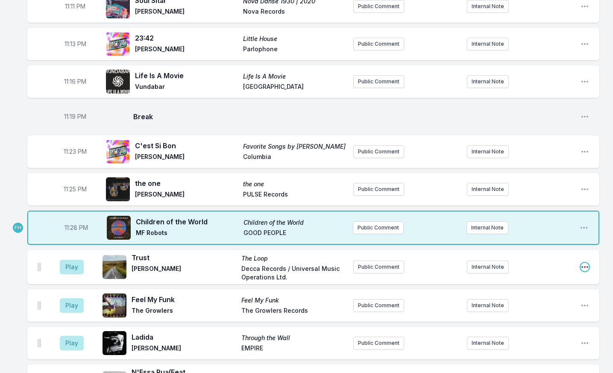
click at [583, 263] on icon "Open playlist item options" at bounding box center [584, 267] width 9 height 9
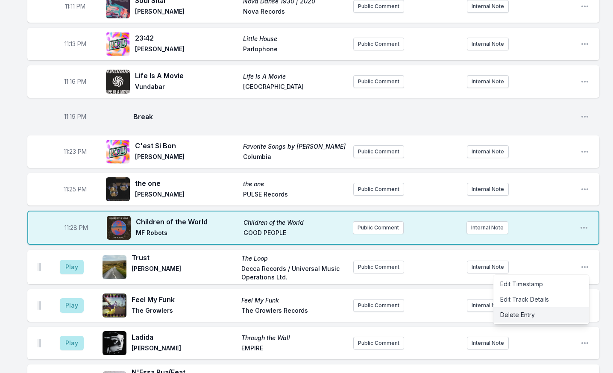
click at [551, 308] on button "Delete Entry" at bounding box center [541, 314] width 96 height 15
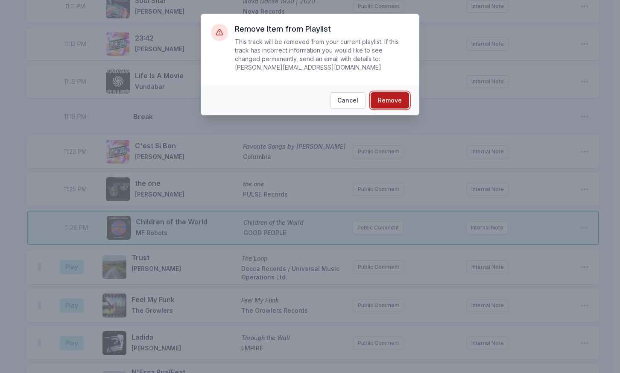
click at [391, 94] on button "Remove" at bounding box center [390, 100] width 38 height 16
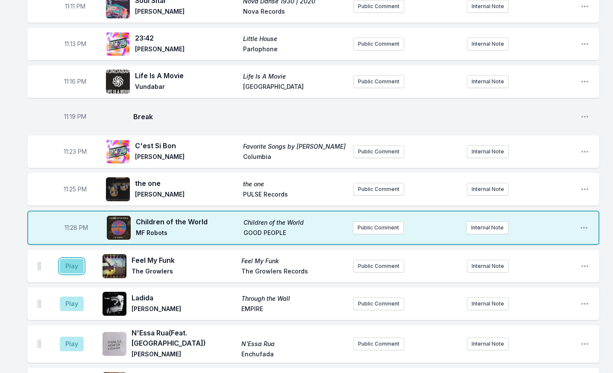
click at [83, 261] on button "Play" at bounding box center [72, 266] width 24 height 15
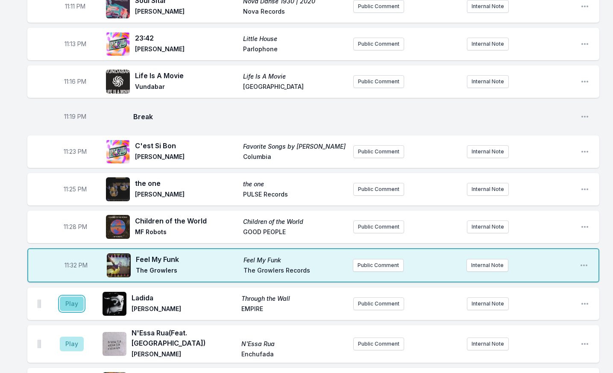
click at [68, 296] on button "Play" at bounding box center [72, 303] width 24 height 15
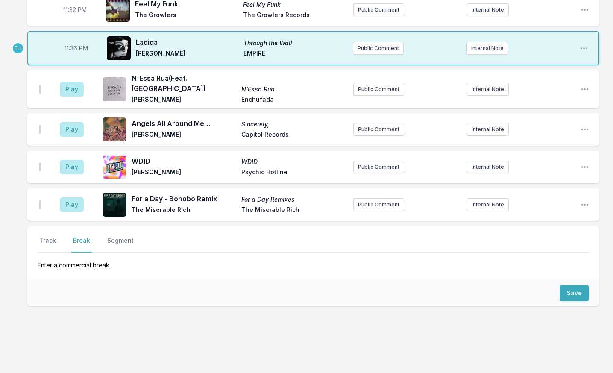
scroll to position [1235, 0]
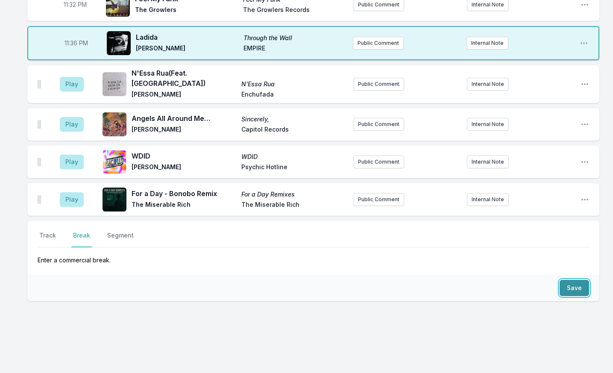
click at [576, 280] on button "Save" at bounding box center [574, 288] width 29 height 16
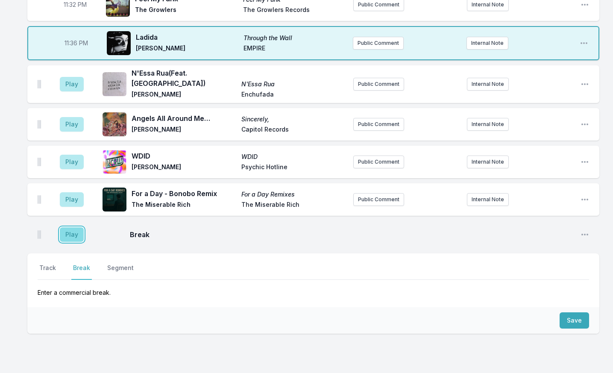
click at [79, 227] on button "Play" at bounding box center [72, 234] width 24 height 15
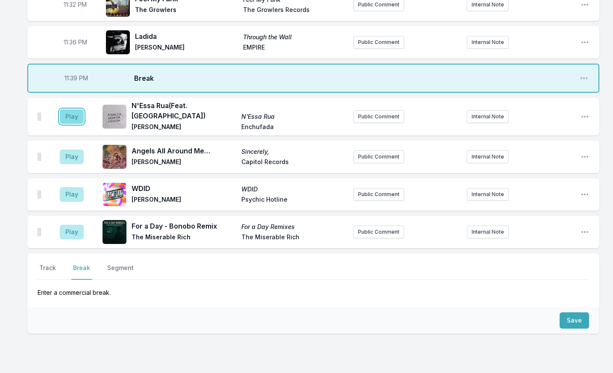
click at [66, 109] on button "Play" at bounding box center [72, 116] width 24 height 15
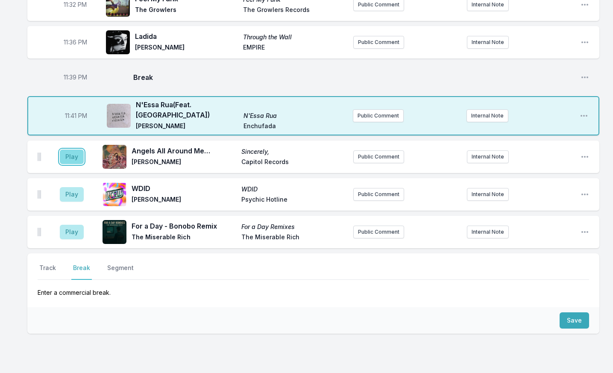
click at [71, 149] on button "Play" at bounding box center [72, 156] width 24 height 15
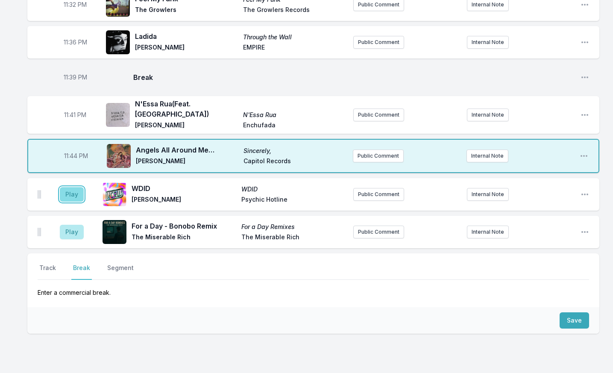
click at [79, 187] on button "Play" at bounding box center [72, 194] width 24 height 15
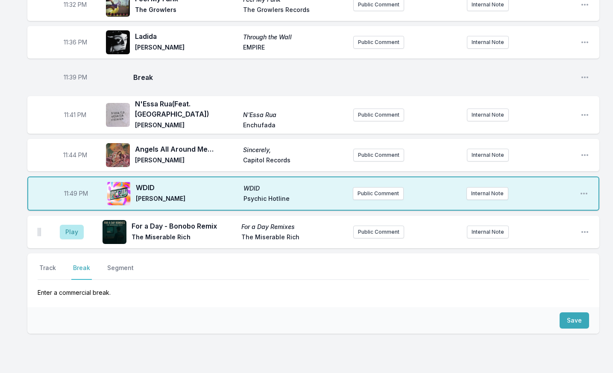
click at [86, 223] on aside "Play" at bounding box center [72, 231] width 48 height 27
click at [78, 225] on button "Play" at bounding box center [72, 232] width 24 height 15
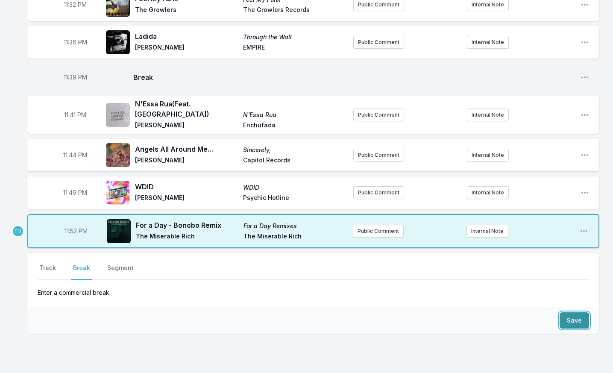
click at [582, 312] on button "Save" at bounding box center [574, 320] width 29 height 16
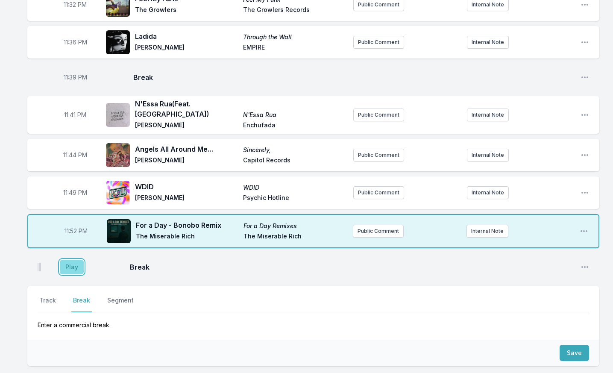
click at [76, 260] on button "Play" at bounding box center [72, 267] width 24 height 15
